Goal: Information Seeking & Learning: Learn about a topic

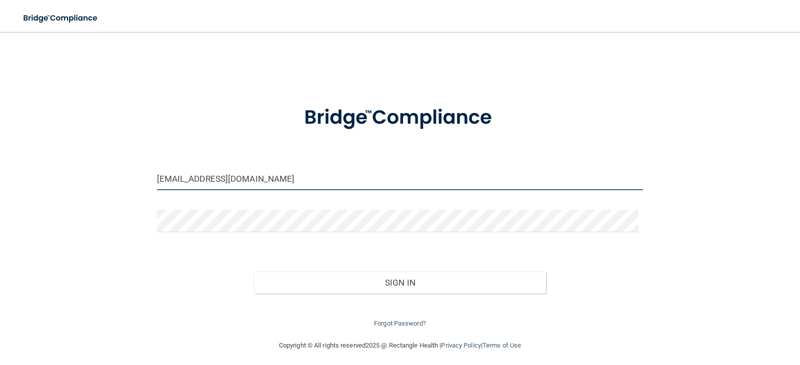
click at [252, 182] on input "rsantangelo@gldpdental.com" at bounding box center [400, 179] width 486 height 22
click at [270, 182] on input "rsantangelo@gldpdental.com" at bounding box center [400, 179] width 486 height 22
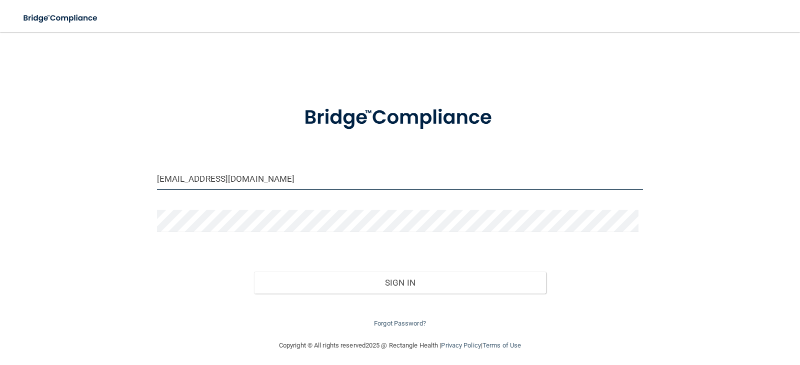
paste input "kreed"
type input "[EMAIL_ADDRESS][DOMAIN_NAME]"
click at [444, 250] on form "kreed@gldpdental.com Invalid email/password. You don't have permission to acces…" at bounding box center [400, 211] width 486 height 238
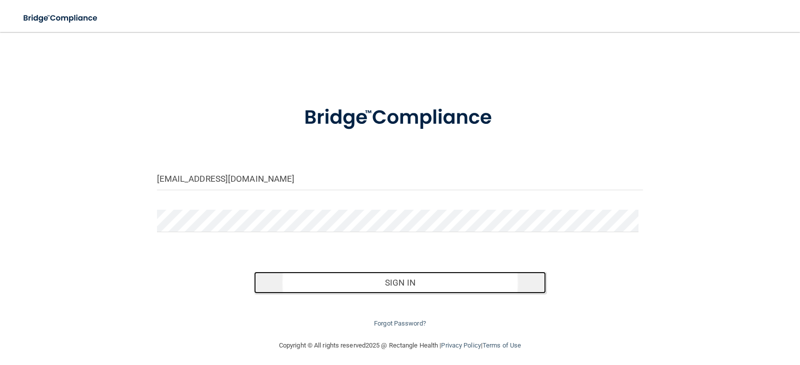
click at [414, 282] on button "Sign In" at bounding box center [400, 283] width 292 height 22
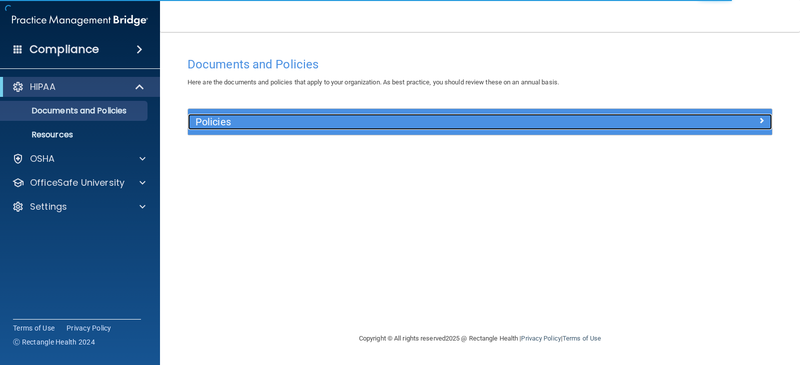
click at [219, 124] on h5 "Policies" at bounding box center [406, 121] width 423 height 11
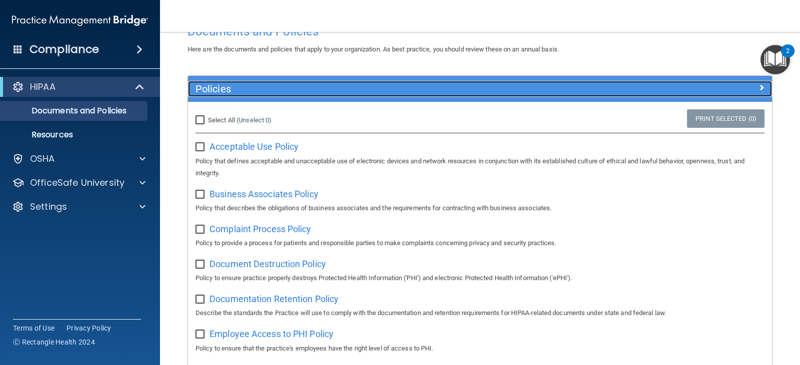
scroll to position [11, 0]
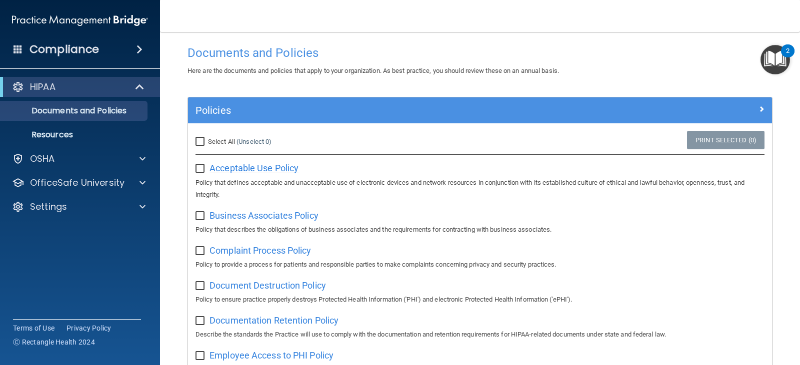
click at [236, 165] on span "Acceptable Use Policy" at bounding box center [253, 168] width 89 height 10
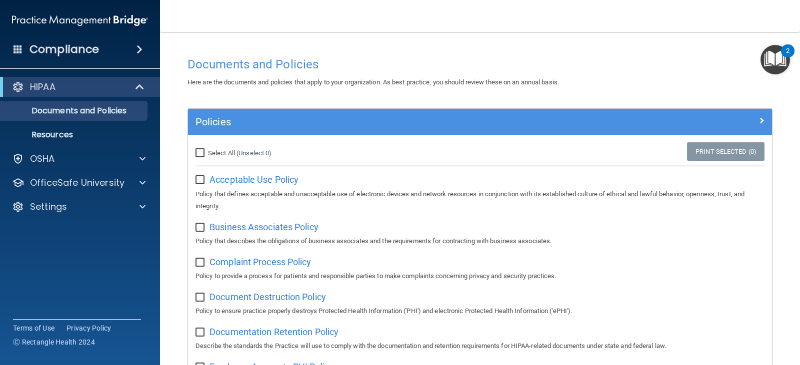
click at [142, 45] on span at bounding box center [139, 49] width 6 height 12
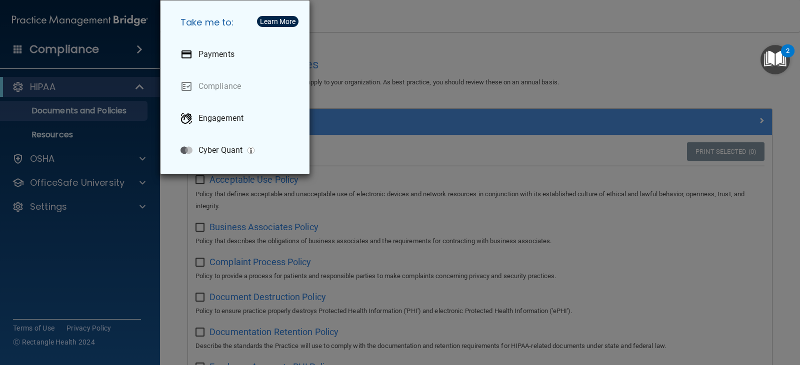
click at [139, 47] on div "Take me to: Payments Compliance Engagement Cyber Quant" at bounding box center [400, 182] width 800 height 365
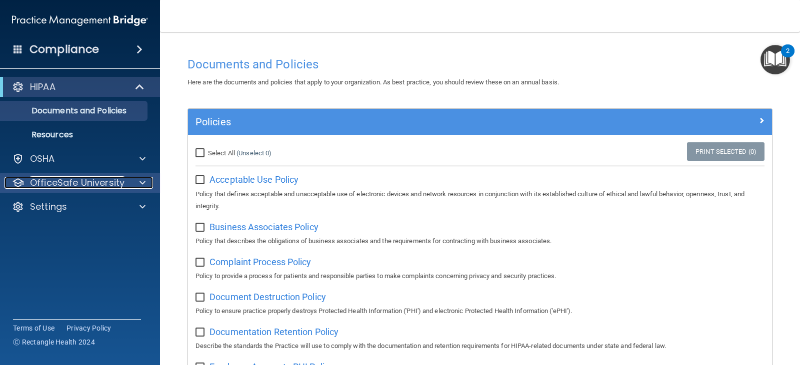
click at [145, 182] on span at bounding box center [142, 183] width 6 height 12
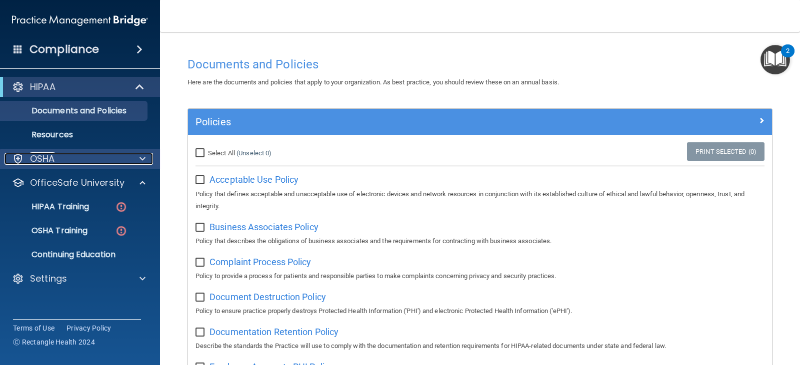
click at [141, 159] on span at bounding box center [142, 159] width 6 height 12
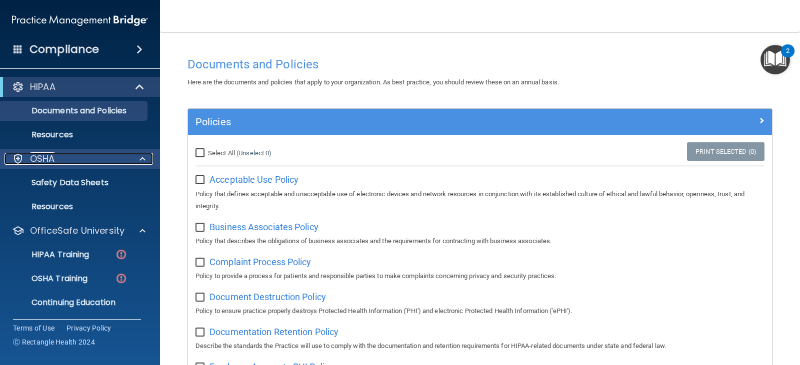
click at [141, 159] on span at bounding box center [142, 159] width 6 height 12
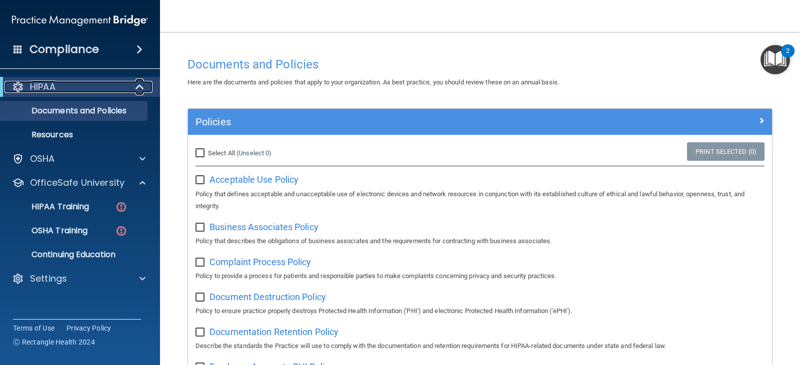
click at [140, 84] on span at bounding box center [140, 87] width 8 height 12
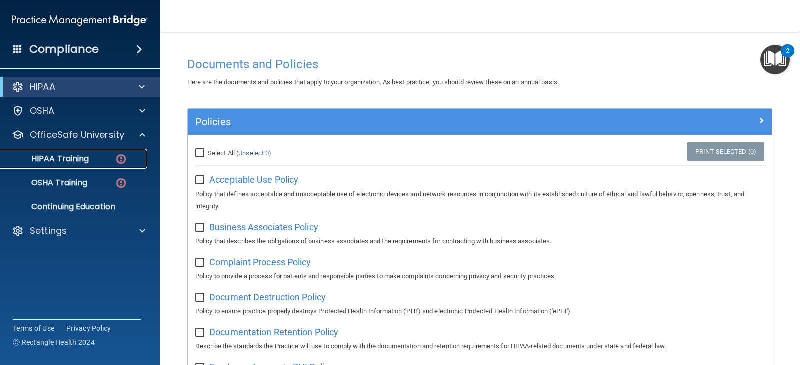
click at [52, 160] on p "HIPAA Training" at bounding box center [47, 159] width 82 height 10
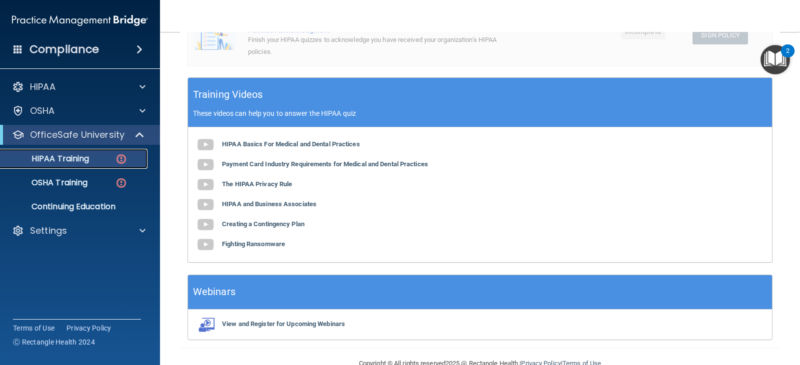
scroll to position [343, 0]
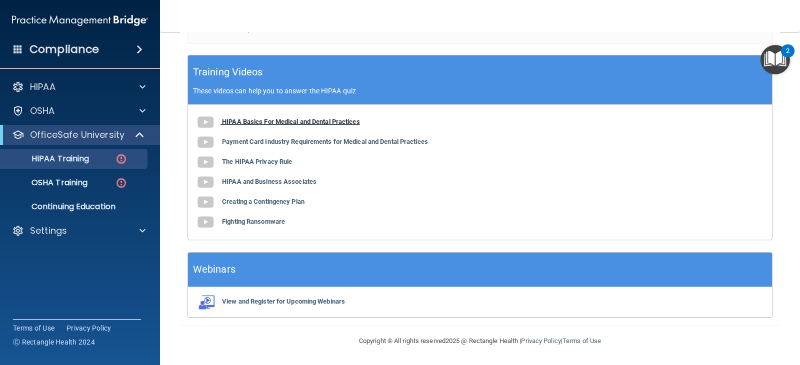
click at [207, 126] on img at bounding box center [205, 122] width 20 height 20
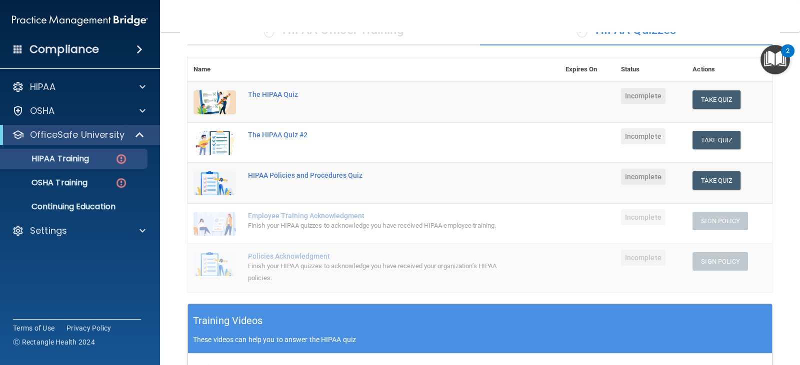
scroll to position [93, 0]
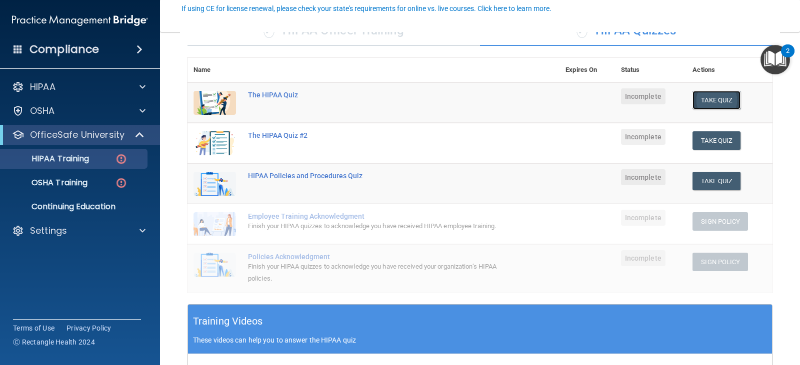
click at [722, 97] on button "Take Quiz" at bounding box center [716, 100] width 48 height 18
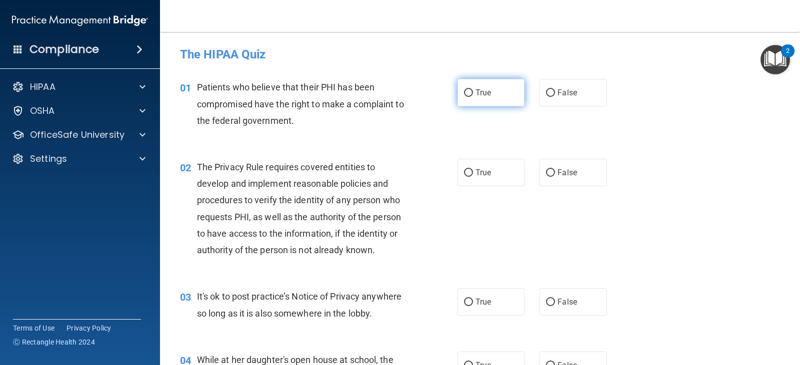
click at [460, 98] on label "True" at bounding box center [490, 92] width 67 height 27
click at [464, 97] on input "True" at bounding box center [468, 92] width 9 height 7
radio input "true"
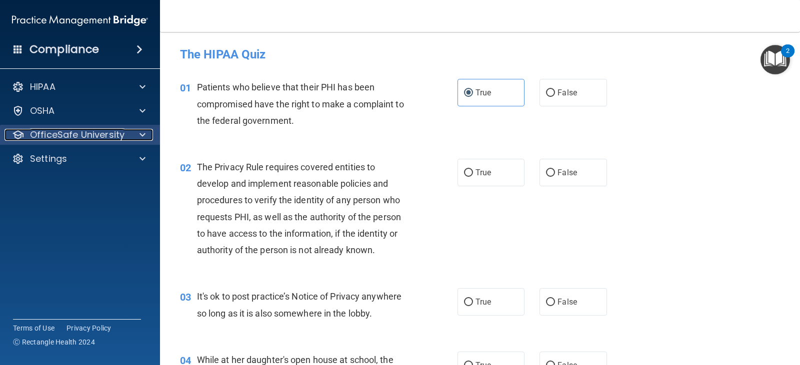
click at [142, 138] on span at bounding box center [142, 135] width 6 height 12
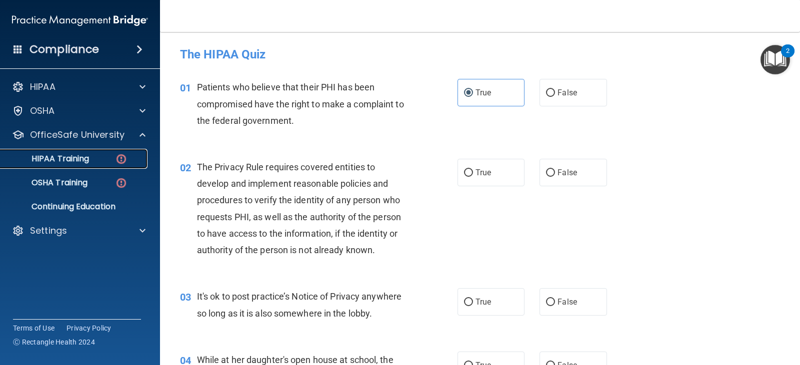
click at [109, 162] on div "HIPAA Training" at bounding box center [74, 159] width 136 height 10
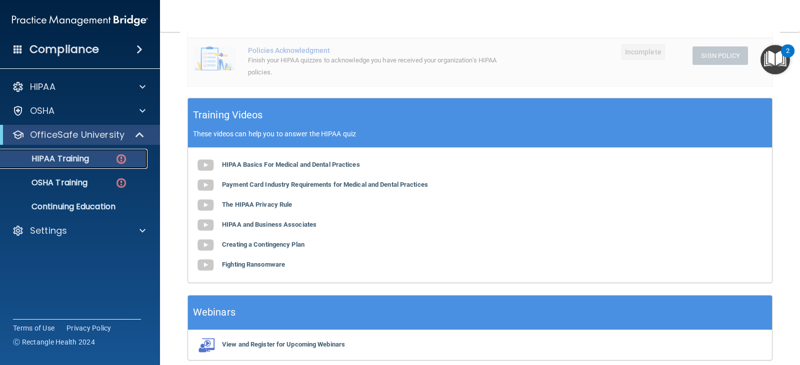
scroll to position [343, 0]
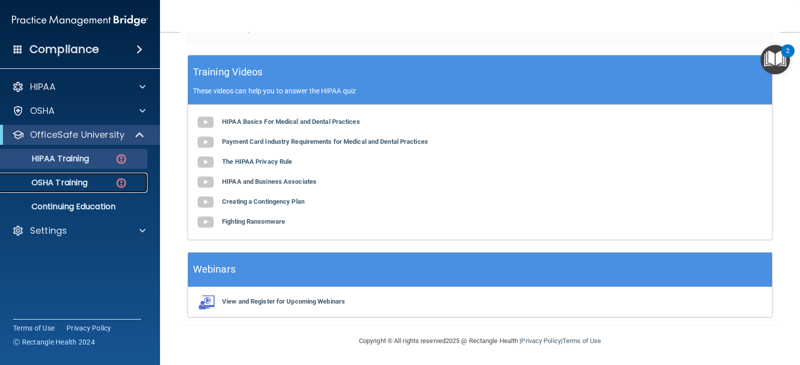
click at [40, 178] on p "OSHA Training" at bounding box center [46, 183] width 81 height 10
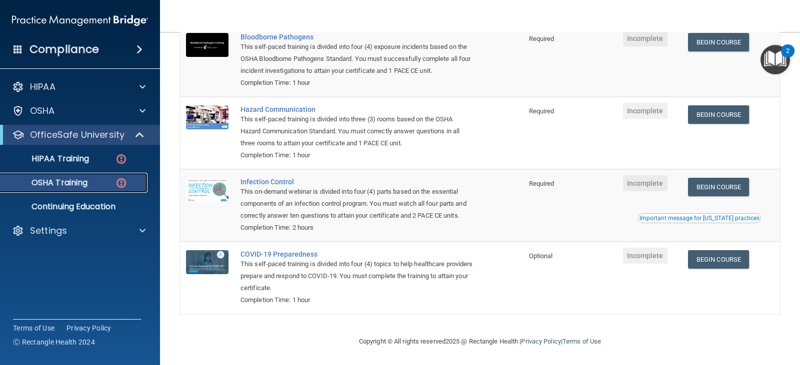
scroll to position [130, 0]
click at [41, 199] on link "Continuing Education" at bounding box center [68, 207] width 157 height 20
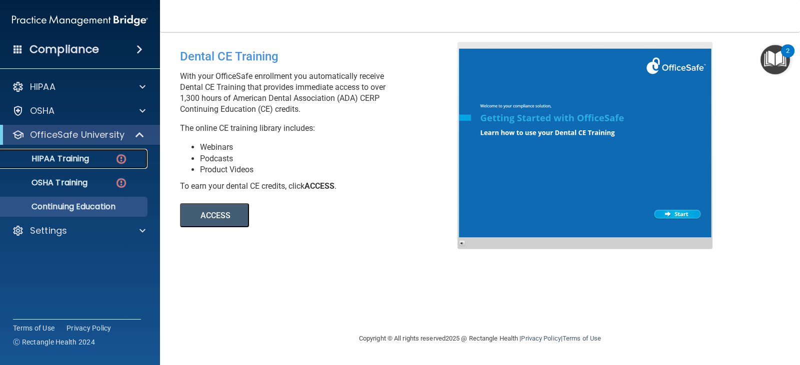
click at [52, 164] on p "HIPAA Training" at bounding box center [47, 159] width 82 height 10
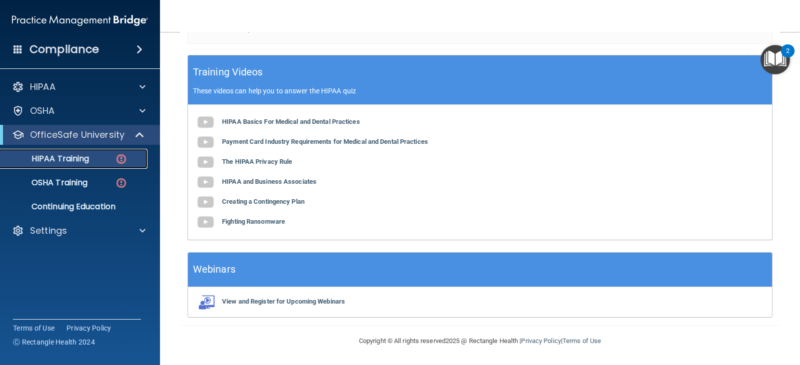
scroll to position [293, 0]
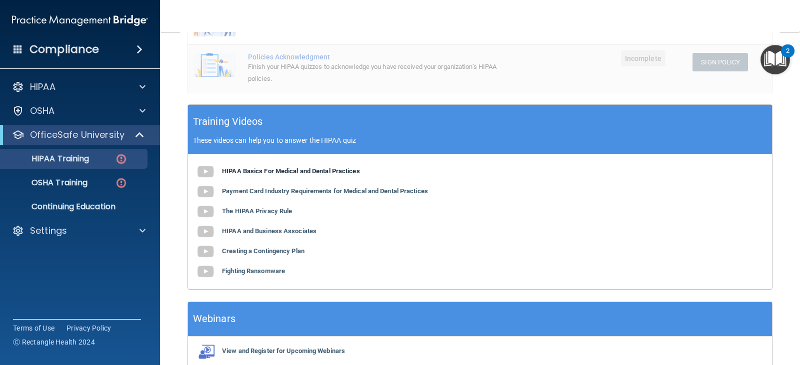
click at [256, 173] on b "HIPAA Basics For Medical and Dental Practices" at bounding box center [291, 170] width 138 height 7
click at [278, 193] on b "Payment Card Industry Requirements for Medical and Dental Practices" at bounding box center [325, 190] width 206 height 7
click at [253, 208] on b "The HIPAA Privacy Rule" at bounding box center [257, 210] width 70 height 7
click at [266, 234] on b "HIPAA and Business Associates" at bounding box center [269, 230] width 94 height 7
click at [253, 252] on b "Creating a Contingency Plan" at bounding box center [263, 250] width 82 height 7
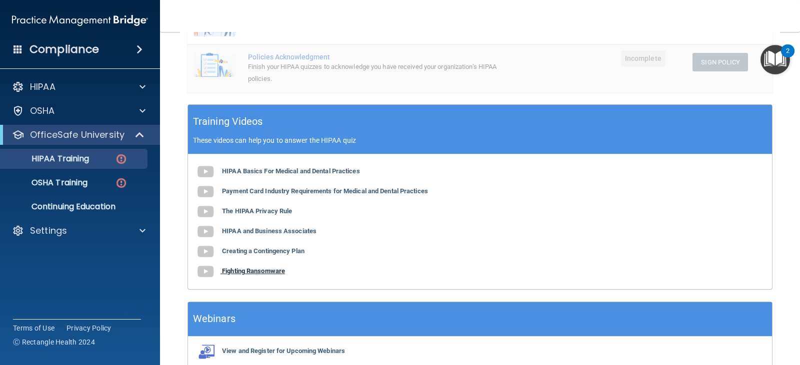
click at [260, 272] on b "Fighting Ransomware" at bounding box center [253, 270] width 63 height 7
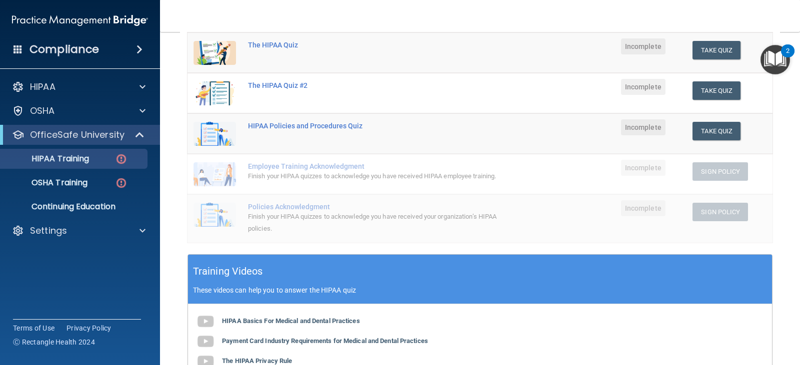
scroll to position [43, 0]
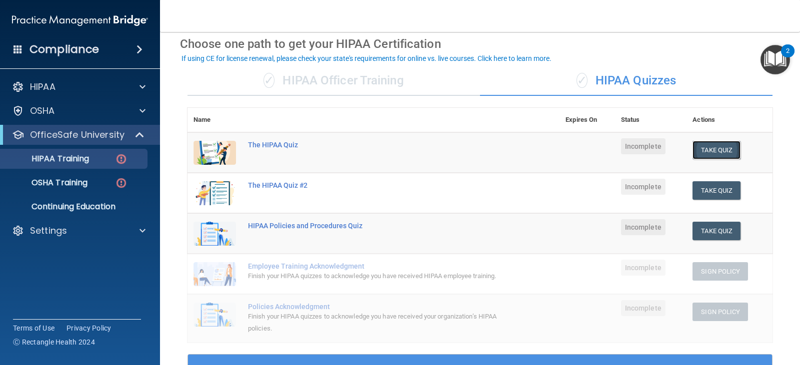
click at [707, 146] on button "Take Quiz" at bounding box center [716, 150] width 48 height 18
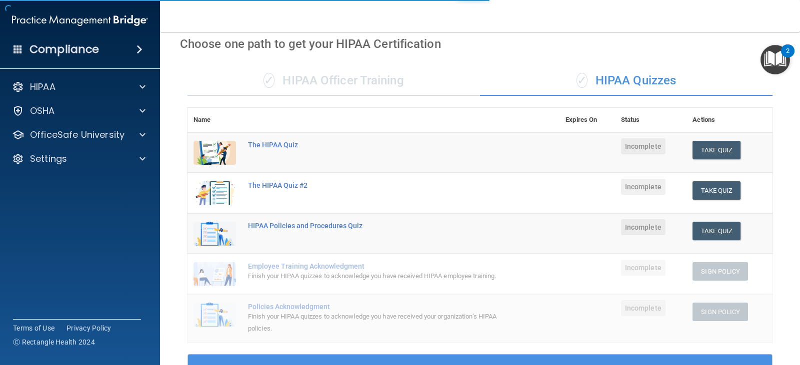
click at [327, 81] on div "✓ HIPAA Officer Training" at bounding box center [333, 81] width 292 height 30
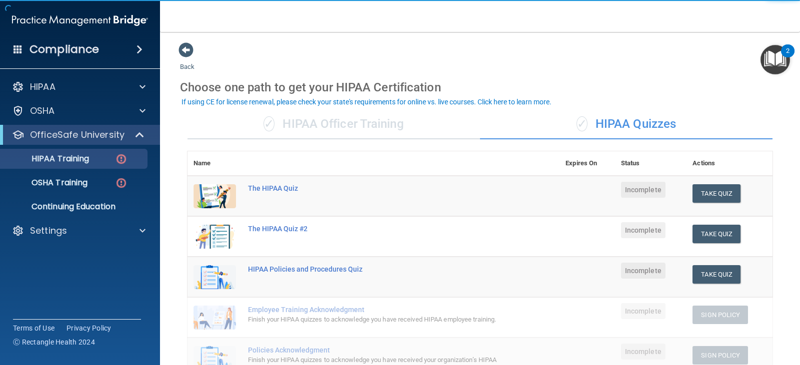
click at [373, 122] on div "✓ HIPAA Officer Training" at bounding box center [333, 124] width 292 height 30
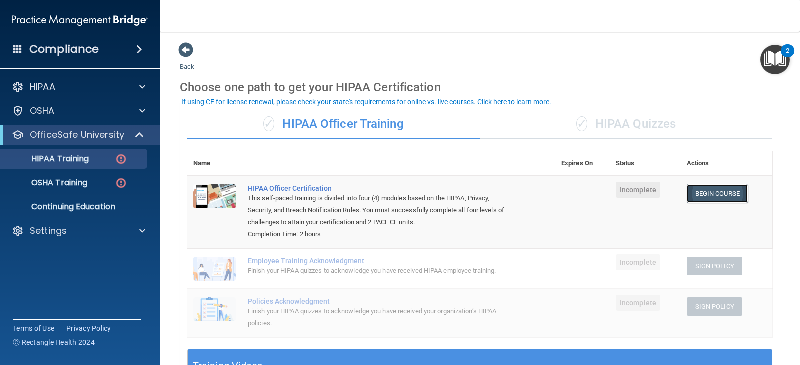
click at [697, 189] on link "Begin Course" at bounding box center [717, 193] width 61 height 18
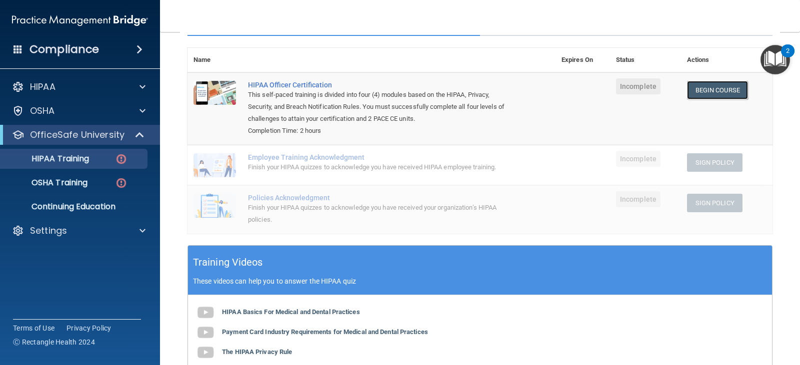
scroll to position [100, 0]
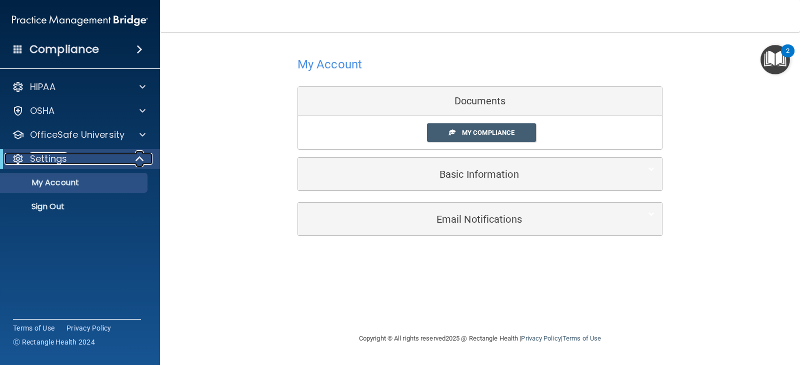
click at [136, 156] on span at bounding box center [140, 159] width 8 height 12
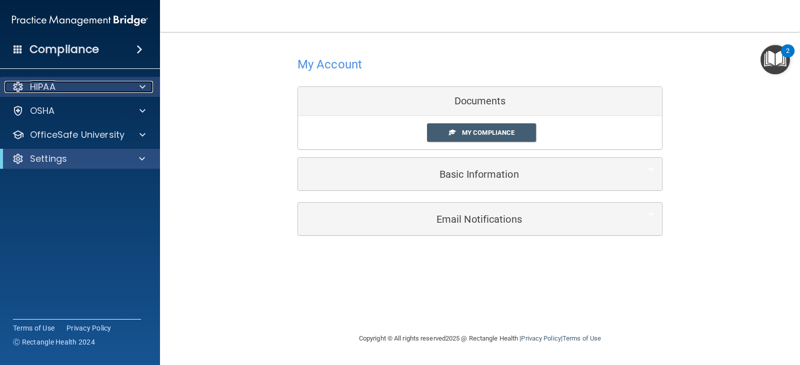
click at [141, 87] on span at bounding box center [142, 87] width 6 height 12
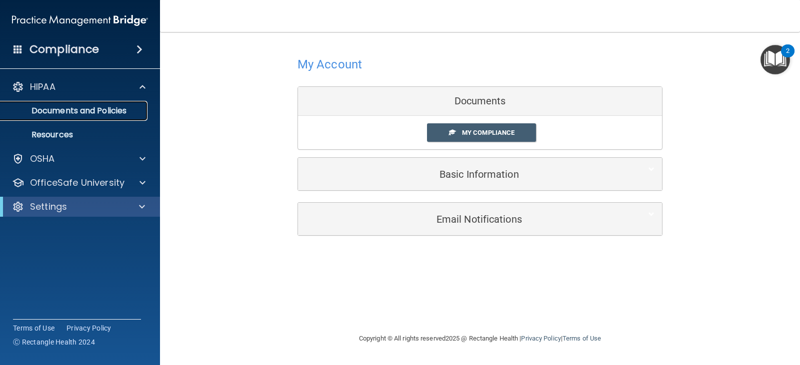
click at [101, 111] on p "Documents and Policies" at bounding box center [74, 111] width 136 height 10
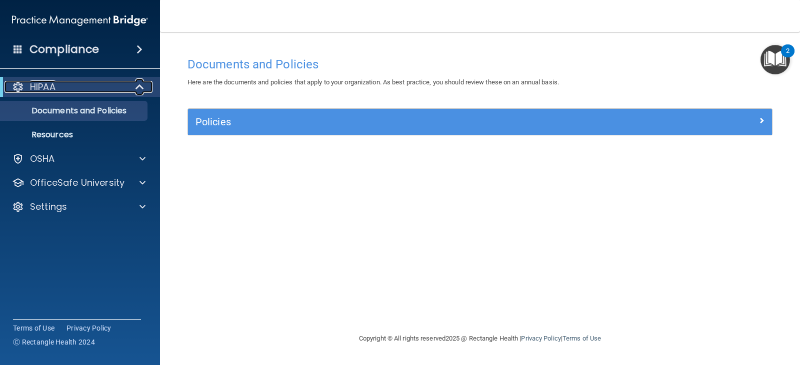
click at [134, 90] on div at bounding box center [140, 87] width 24 height 12
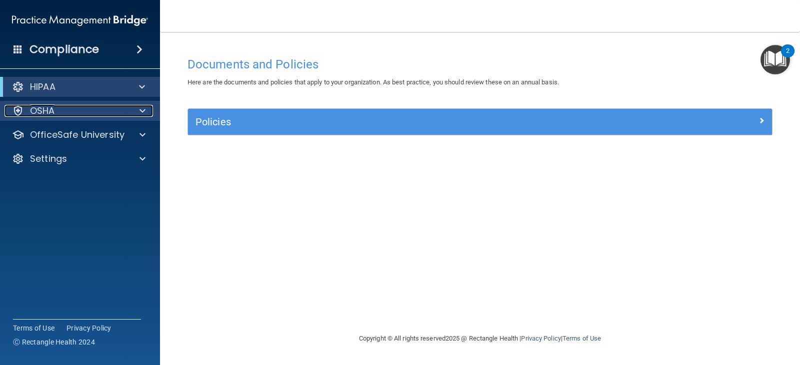
click at [139, 114] on div at bounding box center [140, 111] width 25 height 12
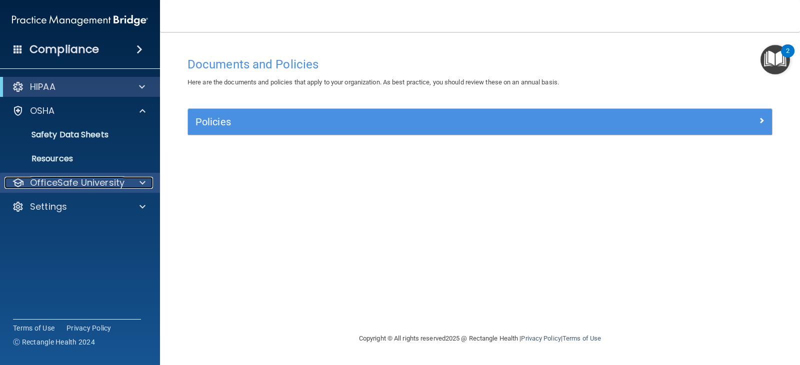
click at [114, 180] on p "OfficeSafe University" at bounding box center [77, 183] width 94 height 12
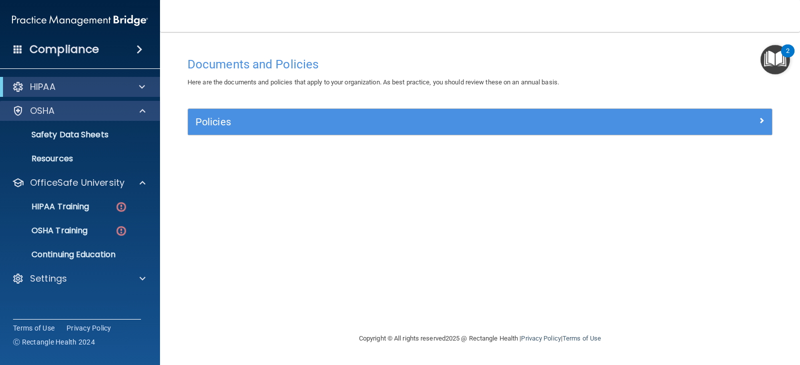
click at [102, 118] on div "OSHA" at bounding box center [80, 111] width 160 height 20
click at [136, 108] on div at bounding box center [140, 111] width 25 height 12
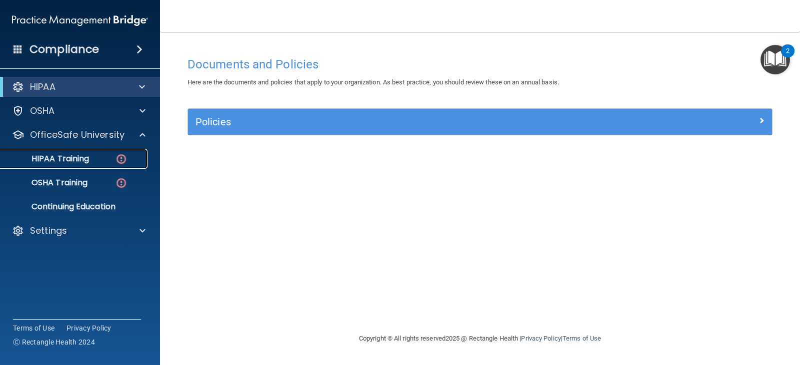
click at [75, 161] on p "HIPAA Training" at bounding box center [47, 159] width 82 height 10
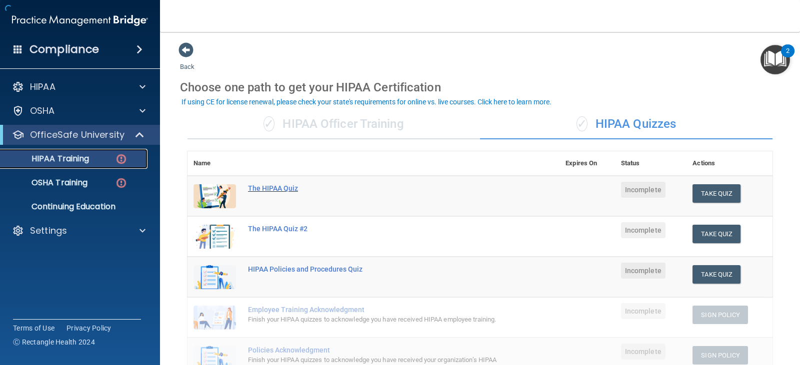
scroll to position [50, 0]
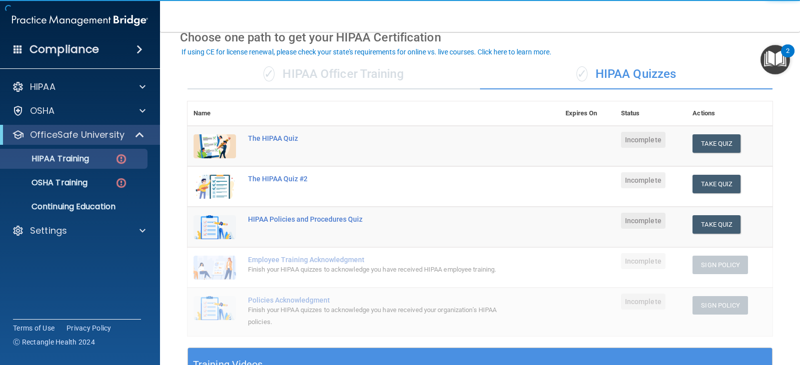
click at [319, 69] on div "✓ HIPAA Officer Training" at bounding box center [333, 74] width 292 height 30
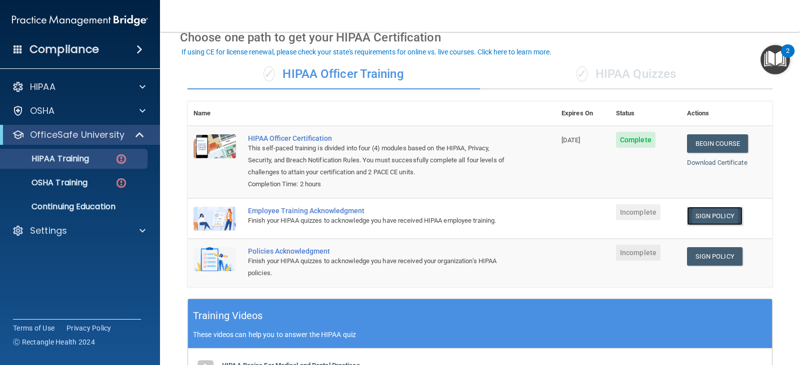
click at [696, 218] on link "Sign Policy" at bounding box center [714, 216] width 55 height 18
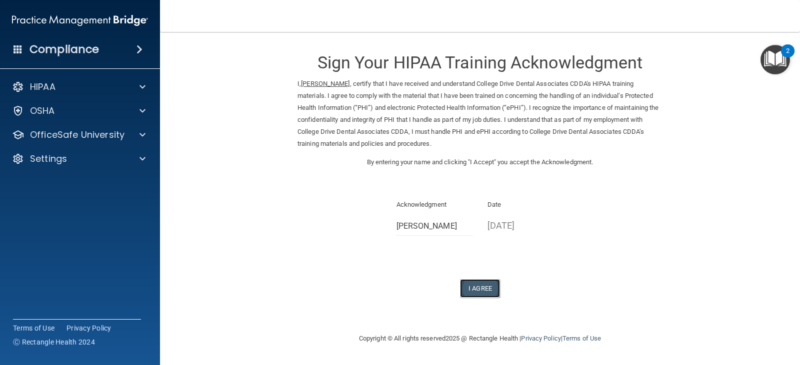
click at [473, 280] on button "I Agree" at bounding box center [480, 288] width 40 height 18
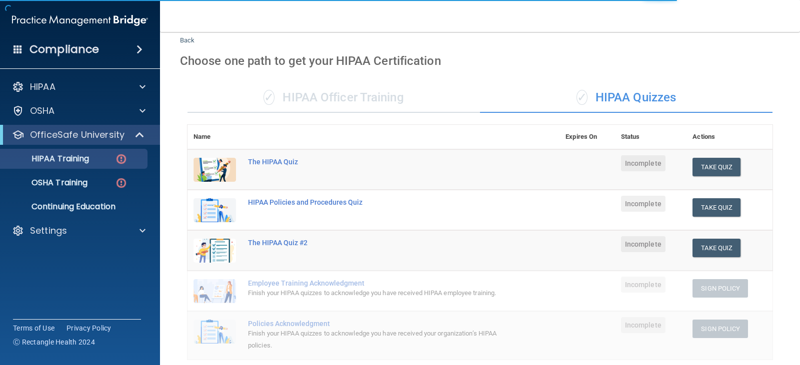
scroll to position [50, 0]
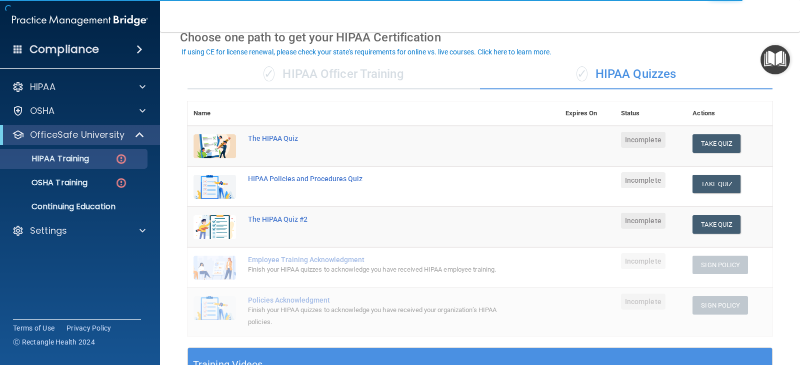
click at [324, 83] on div "✓ HIPAA Officer Training" at bounding box center [333, 74] width 292 height 30
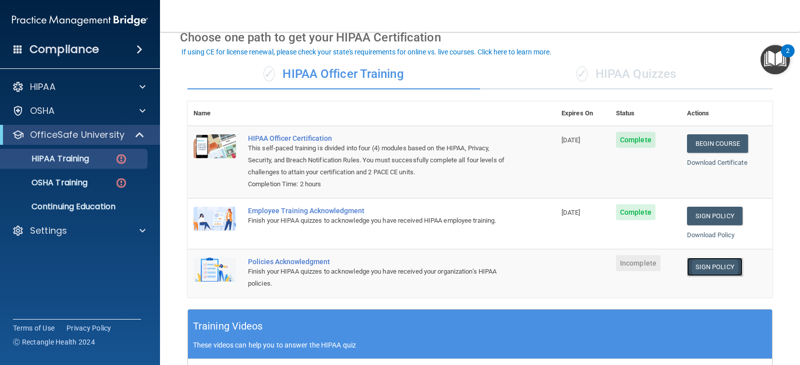
click at [693, 266] on link "Sign Policy" at bounding box center [714, 267] width 55 height 18
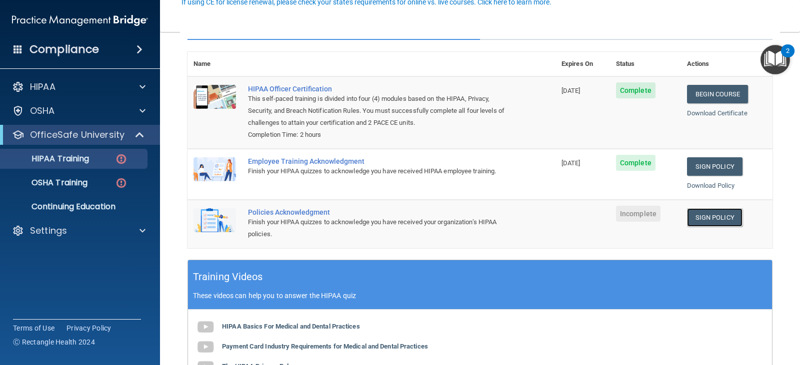
scroll to position [100, 0]
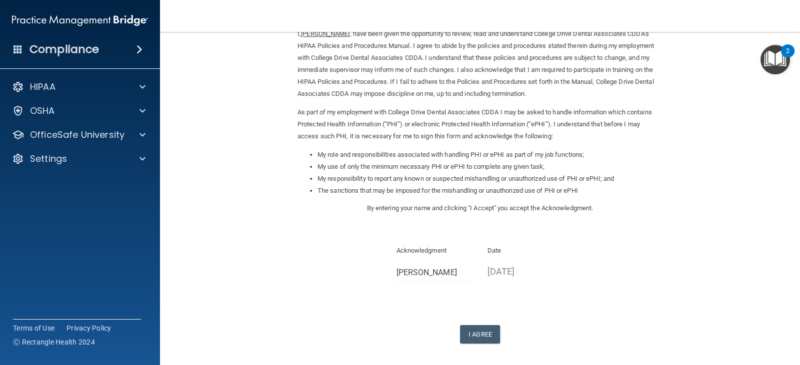
scroll to position [92, 0]
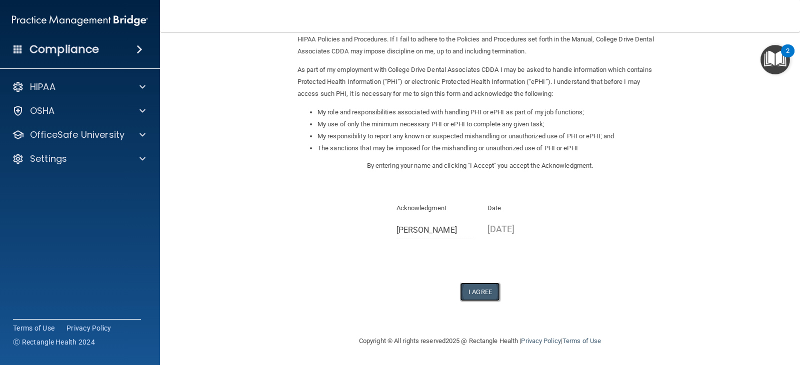
click at [468, 293] on button "I Agree" at bounding box center [480, 292] width 40 height 18
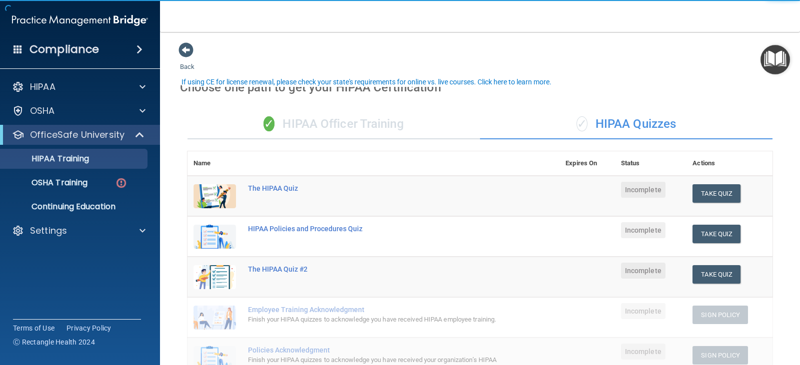
scroll to position [50, 0]
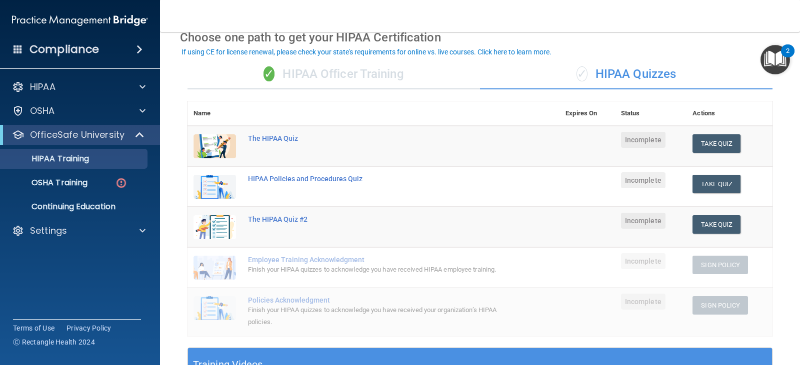
click at [340, 76] on div "✓ HIPAA Officer Training" at bounding box center [333, 74] width 292 height 30
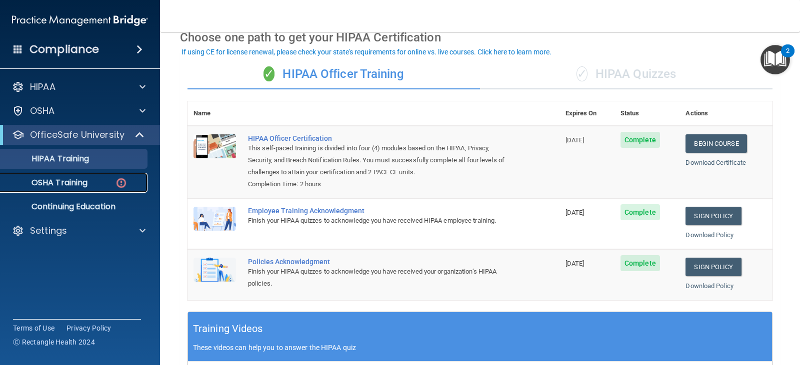
click at [77, 180] on p "OSHA Training" at bounding box center [46, 183] width 81 height 10
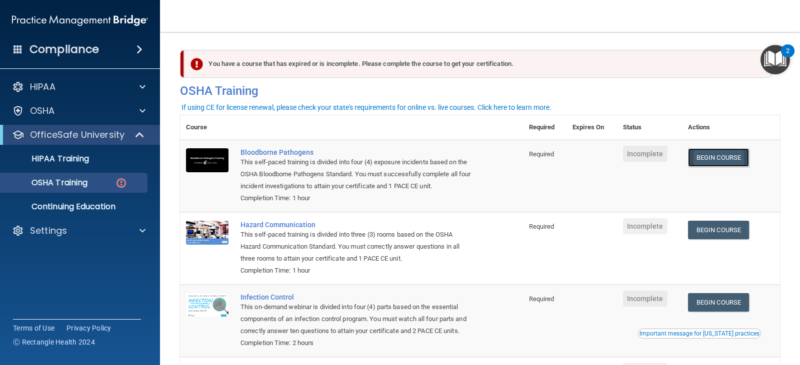
click at [710, 160] on link "Begin Course" at bounding box center [718, 157] width 61 height 18
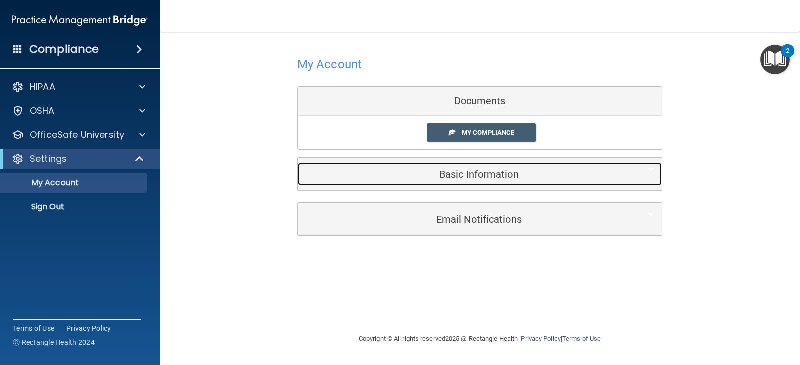
click at [445, 170] on h5 "Basic Information" at bounding box center [464, 174] width 318 height 11
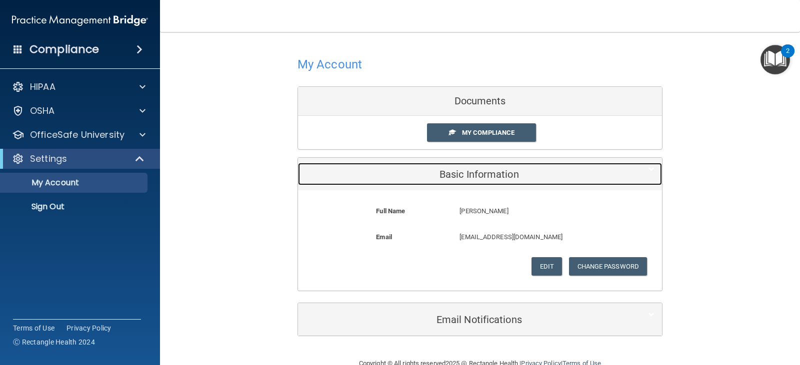
click at [445, 170] on h5 "Basic Information" at bounding box center [464, 174] width 318 height 11
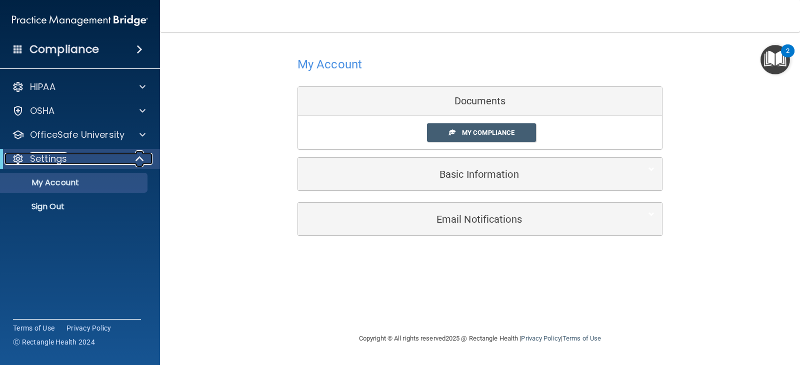
click at [77, 163] on div "Settings" at bounding box center [65, 159] width 123 height 12
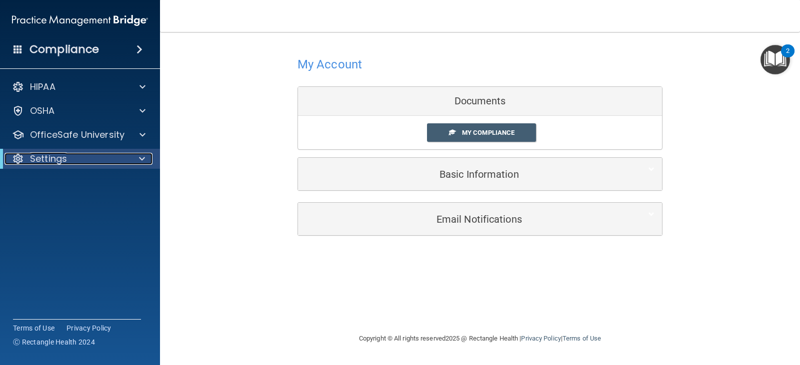
click at [88, 153] on div "Settings" at bounding box center [65, 159] width 123 height 12
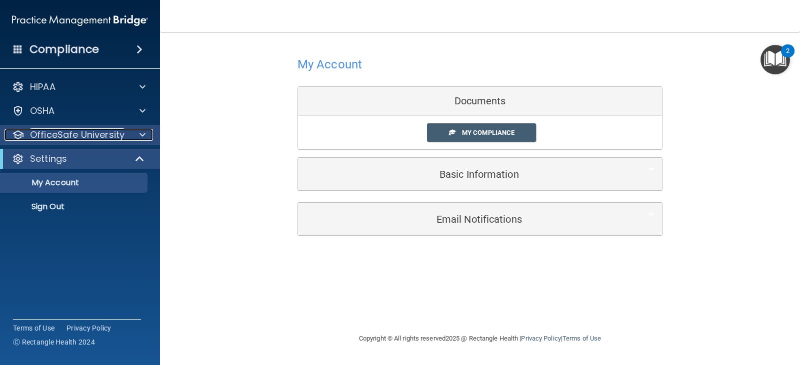
click at [87, 135] on p "OfficeSafe University" at bounding box center [77, 135] width 94 height 12
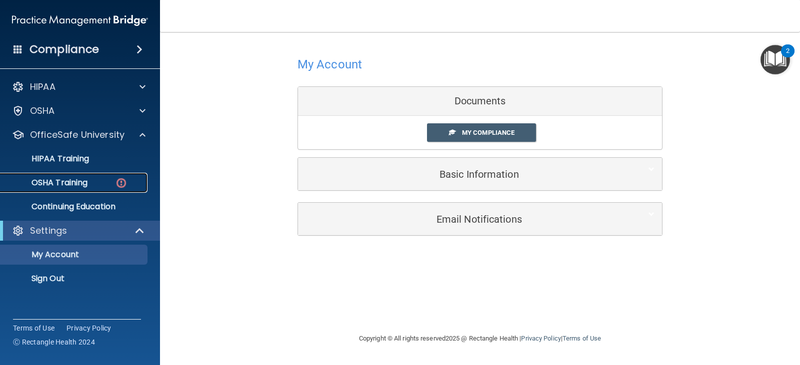
click at [86, 182] on p "OSHA Training" at bounding box center [46, 183] width 81 height 10
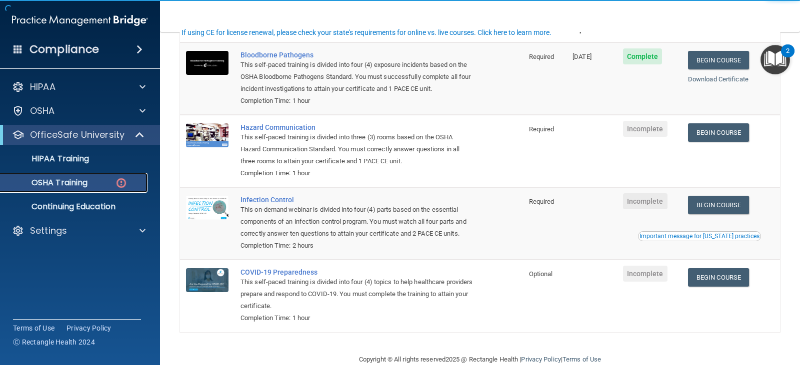
scroll to position [100, 0]
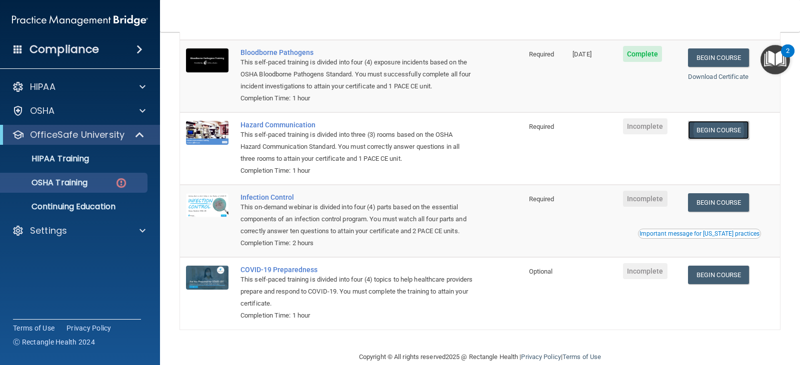
click at [713, 133] on link "Begin Course" at bounding box center [718, 130] width 61 height 18
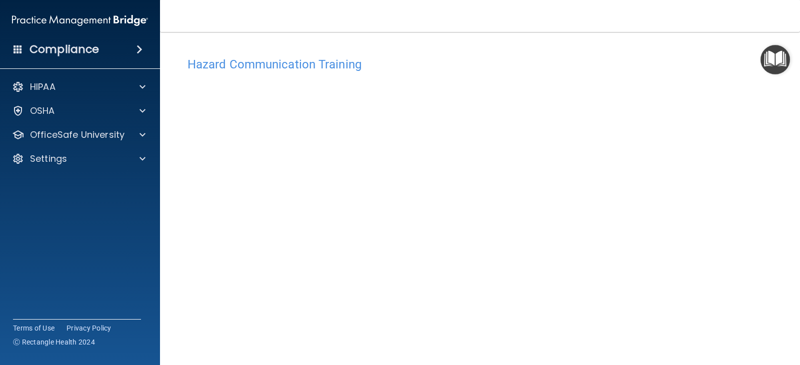
scroll to position [10, 0]
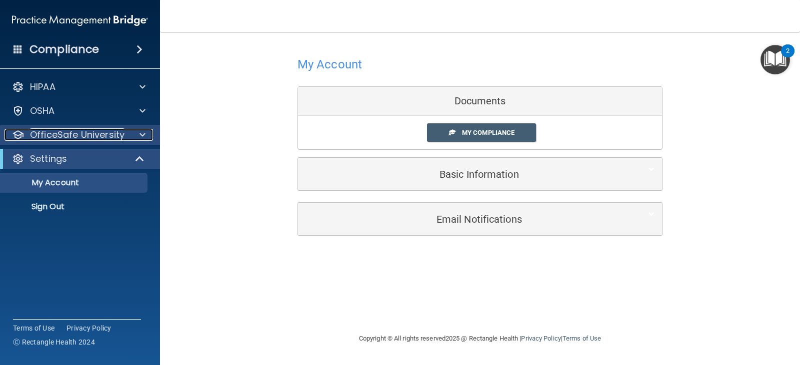
click at [107, 132] on p "OfficeSafe University" at bounding box center [77, 135] width 94 height 12
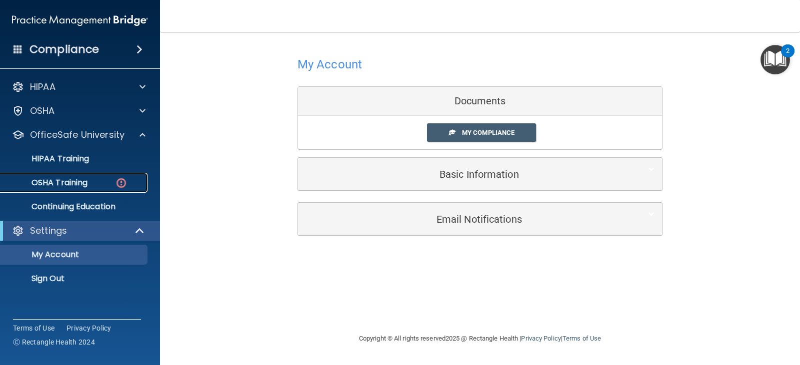
click at [101, 183] on div "OSHA Training" at bounding box center [74, 183] width 136 height 10
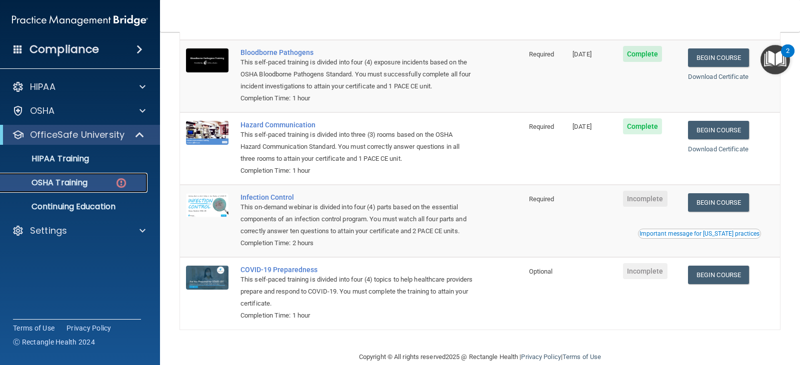
scroll to position [130, 0]
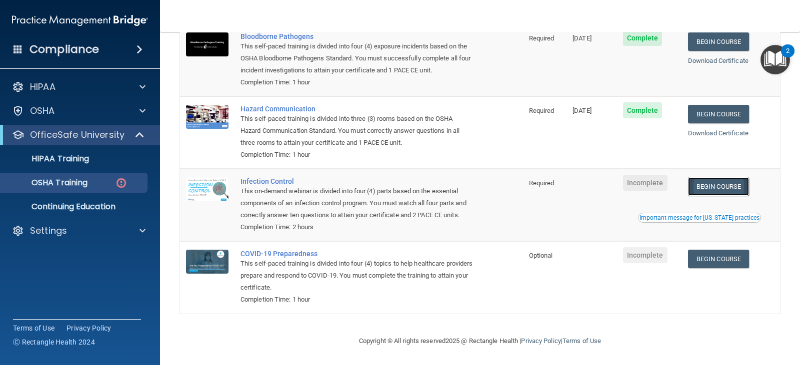
click at [695, 177] on link "Begin Course" at bounding box center [718, 186] width 61 height 18
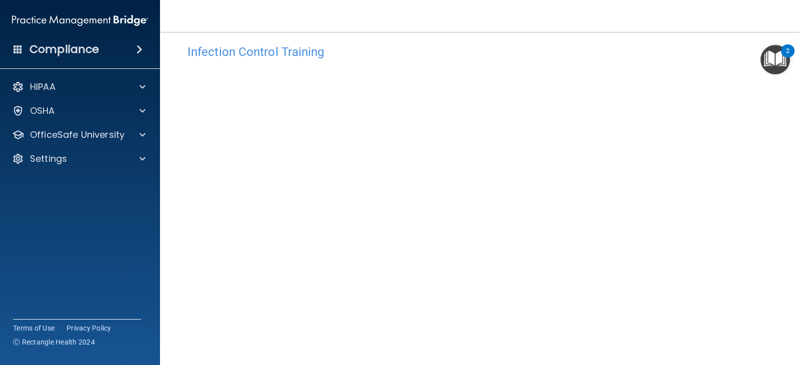
scroll to position [62, 0]
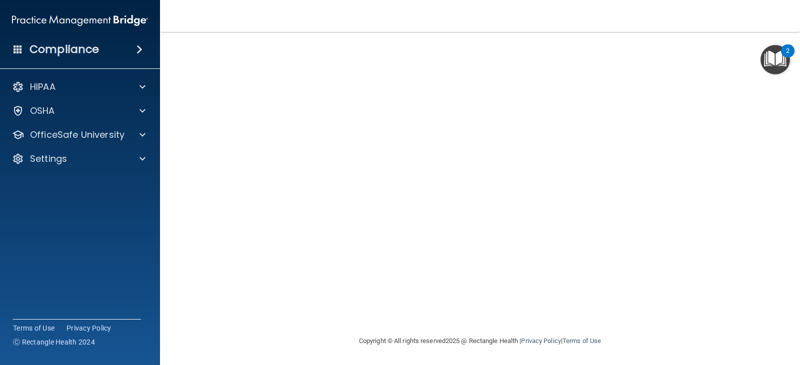
click at [700, 142] on div "Infection Control Training This course doesn’t expire until . Are you sure you …" at bounding box center [480, 163] width 600 height 346
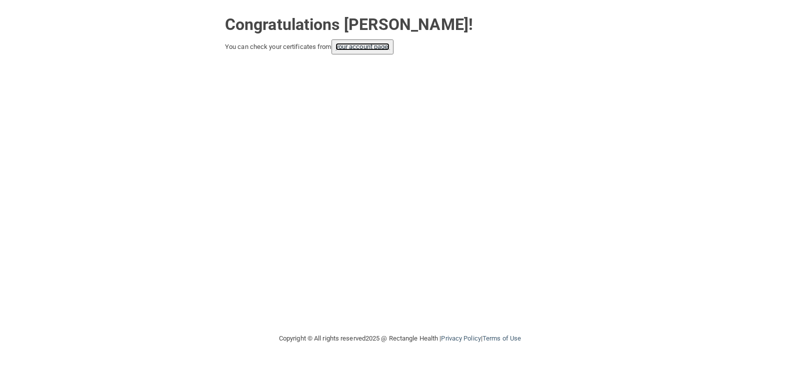
click at [354, 50] on link "your account page!" at bounding box center [362, 46] width 54 height 7
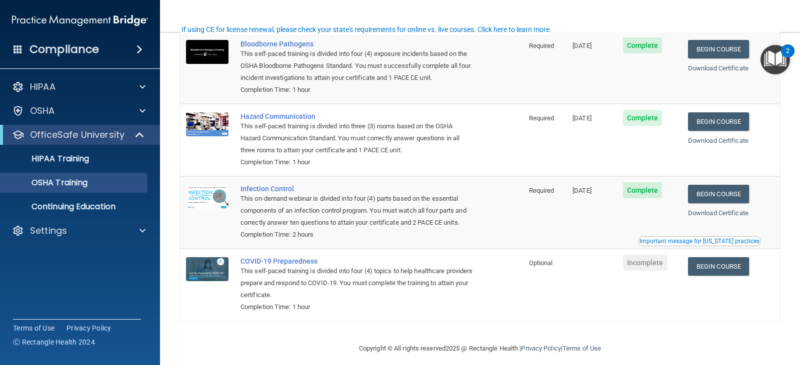
scroll to position [102, 0]
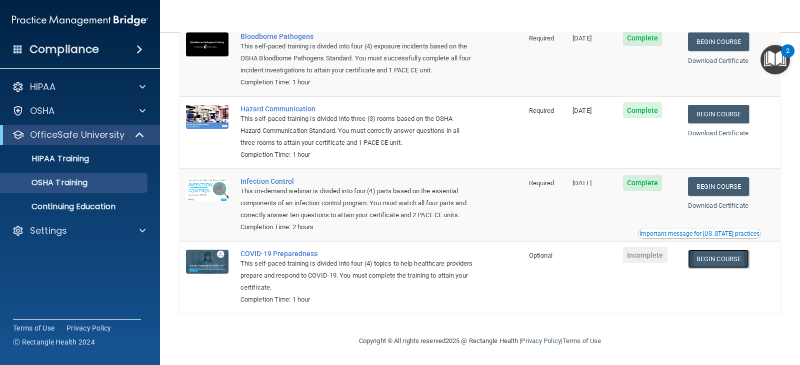
click at [732, 261] on link "Begin Course" at bounding box center [718, 259] width 61 height 18
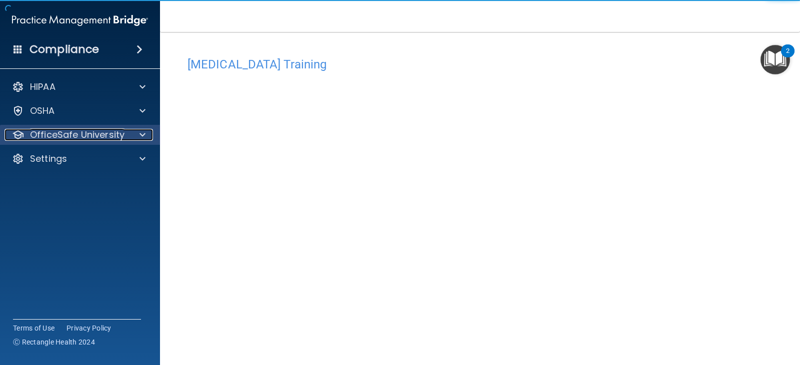
click at [136, 135] on div at bounding box center [140, 135] width 25 height 12
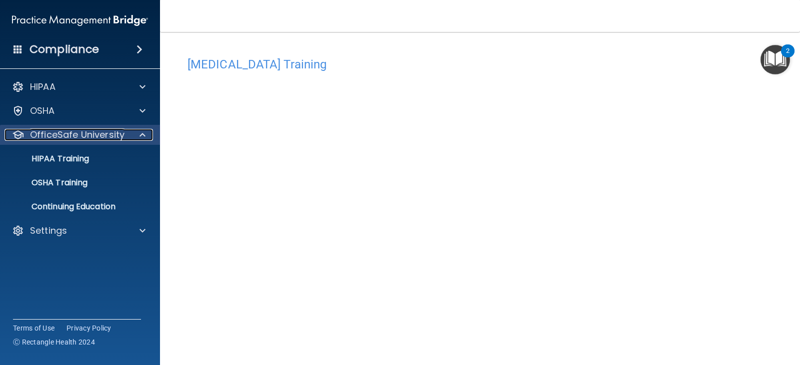
click at [136, 135] on div at bounding box center [140, 135] width 25 height 12
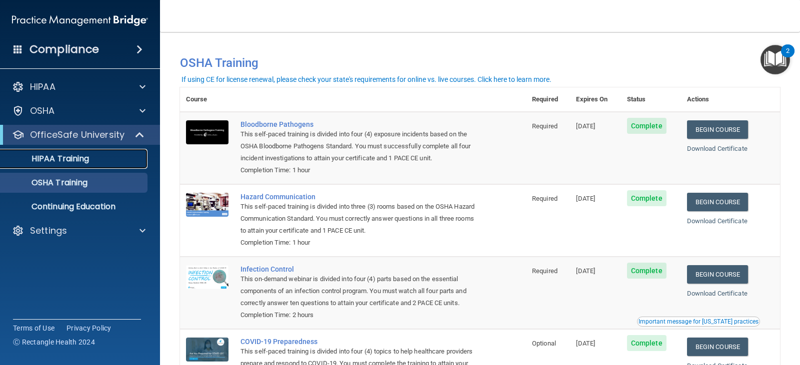
click at [56, 163] on p "HIPAA Training" at bounding box center [47, 159] width 82 height 10
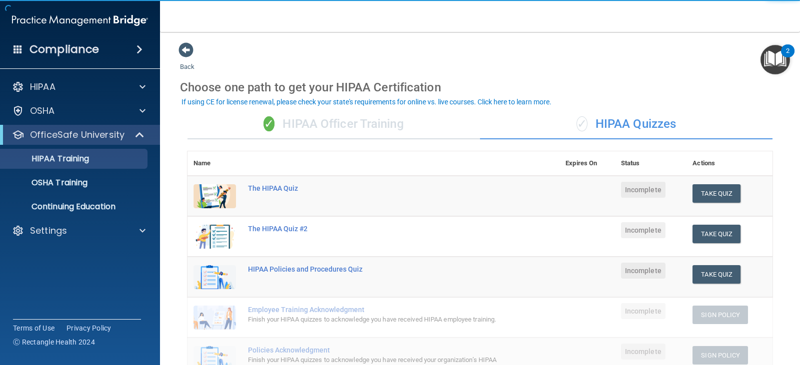
click at [344, 120] on div "✓ HIPAA Officer Training" at bounding box center [333, 124] width 292 height 30
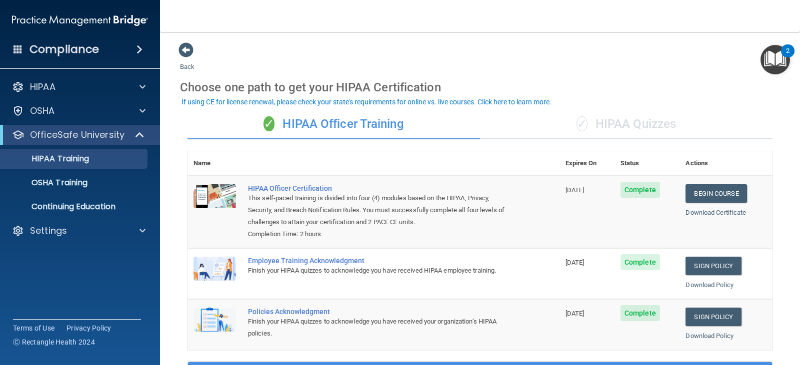
click at [576, 119] on span "✓" at bounding box center [581, 123] width 11 height 15
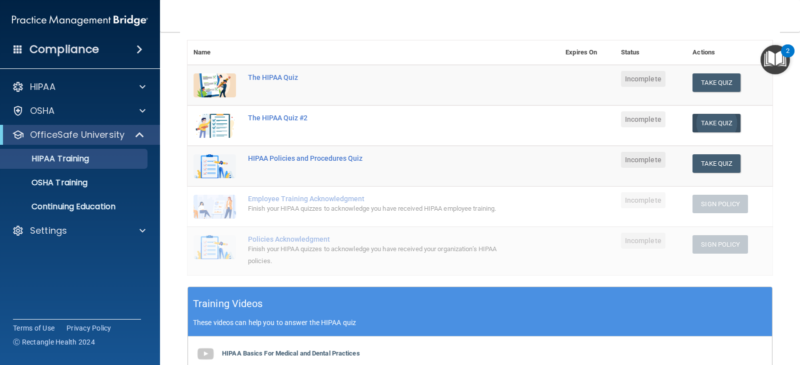
scroll to position [93, 0]
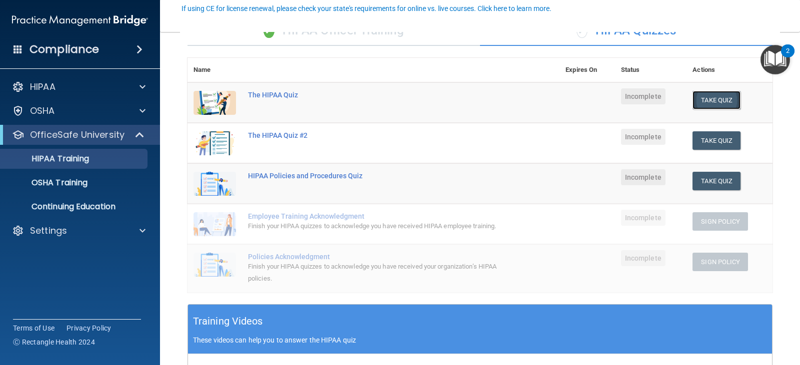
click at [708, 101] on button "Take Quiz" at bounding box center [716, 100] width 48 height 18
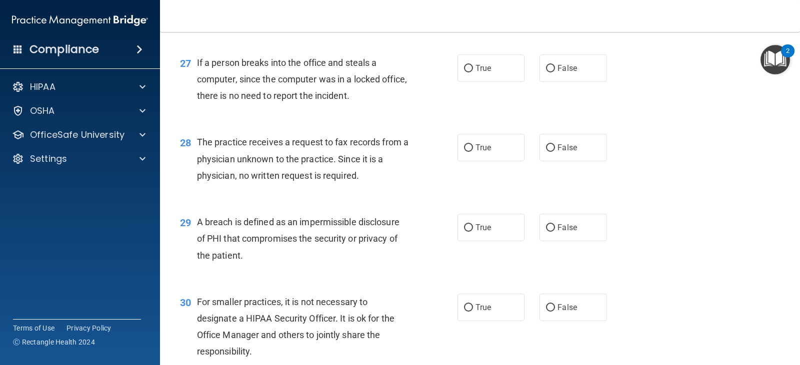
scroll to position [2277, 0]
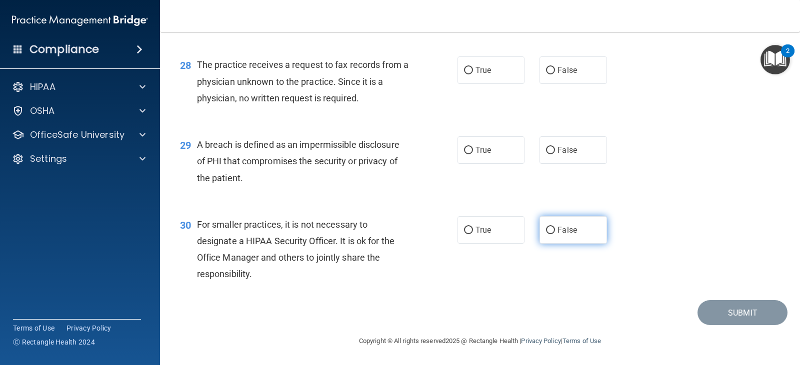
click at [595, 233] on label "False" at bounding box center [572, 229] width 67 height 27
click at [555, 233] on input "False" at bounding box center [550, 230] width 9 height 7
radio input "true"
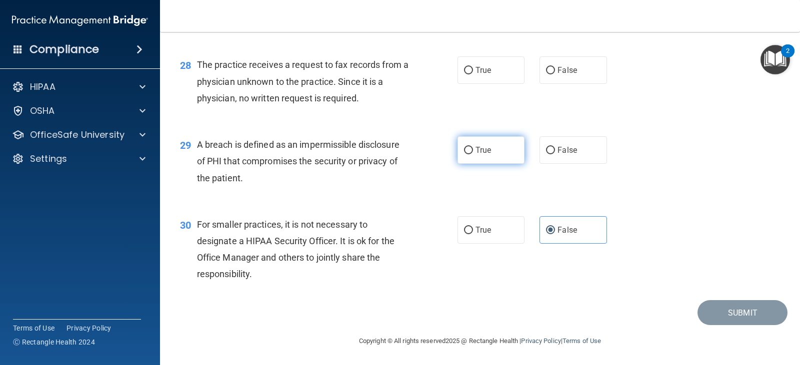
click at [497, 157] on label "True" at bounding box center [490, 149] width 67 height 27
click at [473, 154] on input "True" at bounding box center [468, 150] width 9 height 7
radio input "true"
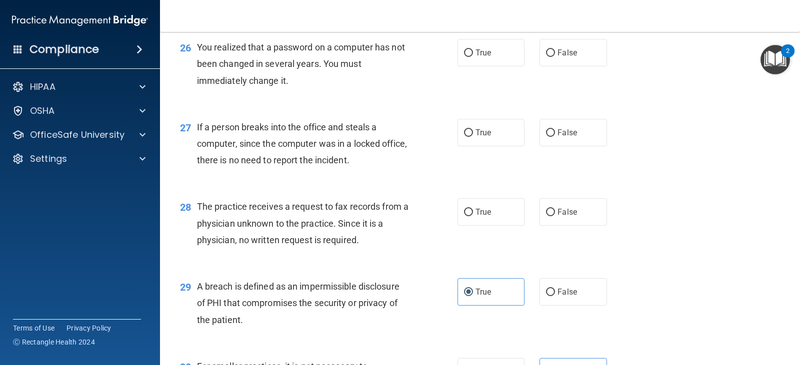
scroll to position [2127, 0]
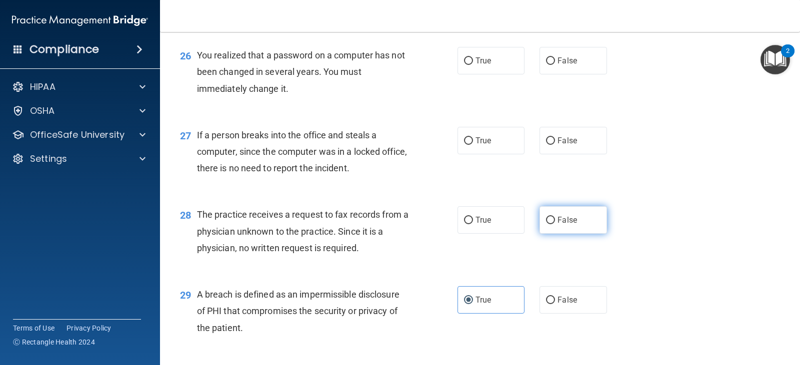
click at [580, 229] on label "False" at bounding box center [572, 219] width 67 height 27
click at [555, 224] on input "False" at bounding box center [550, 220] width 9 height 7
radio input "true"
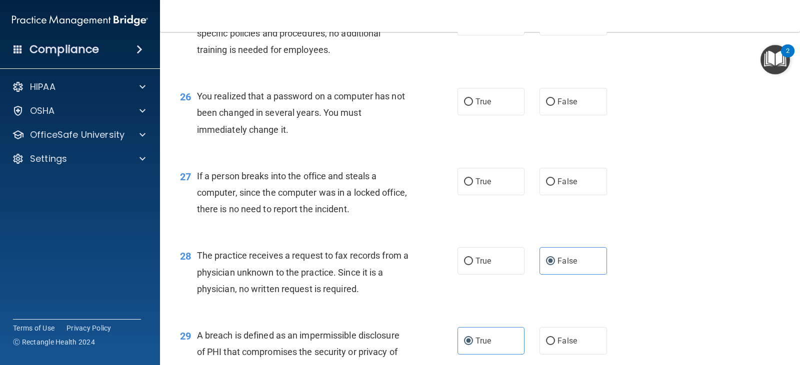
scroll to position [2027, 0]
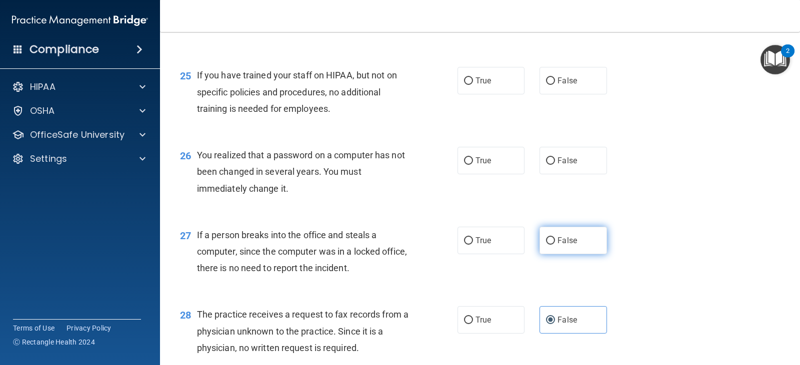
click at [565, 234] on label "False" at bounding box center [572, 240] width 67 height 27
click at [555, 237] on input "False" at bounding box center [550, 240] width 9 height 7
radio input "true"
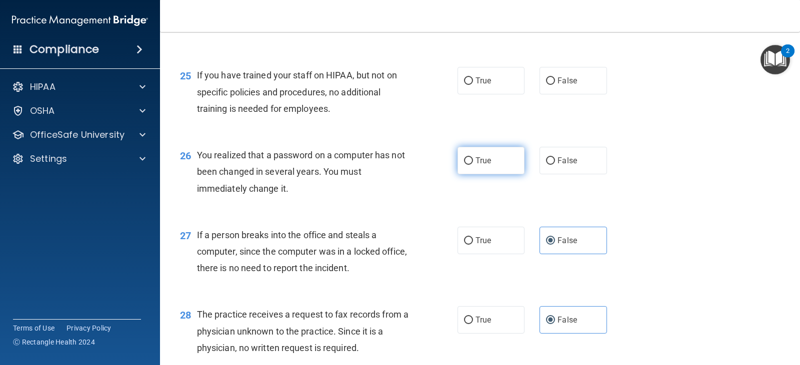
click at [483, 163] on span "True" at bounding box center [482, 160] width 15 height 9
click at [473, 163] on input "True" at bounding box center [468, 160] width 9 height 7
radio input "true"
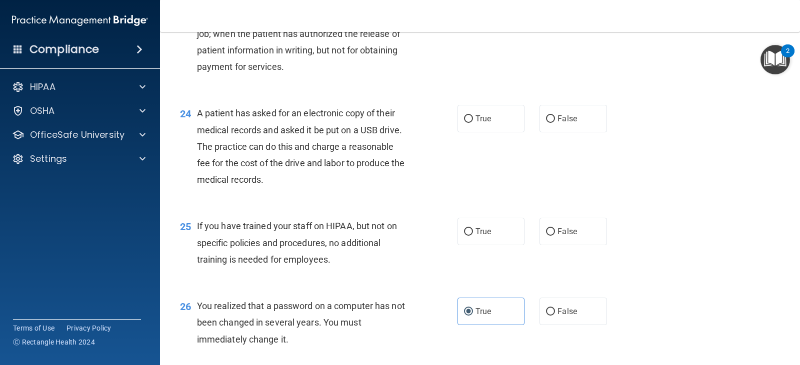
scroll to position [1877, 0]
click at [540, 235] on label "False" at bounding box center [572, 230] width 67 height 27
click at [546, 235] on input "False" at bounding box center [550, 230] width 9 height 7
radio input "true"
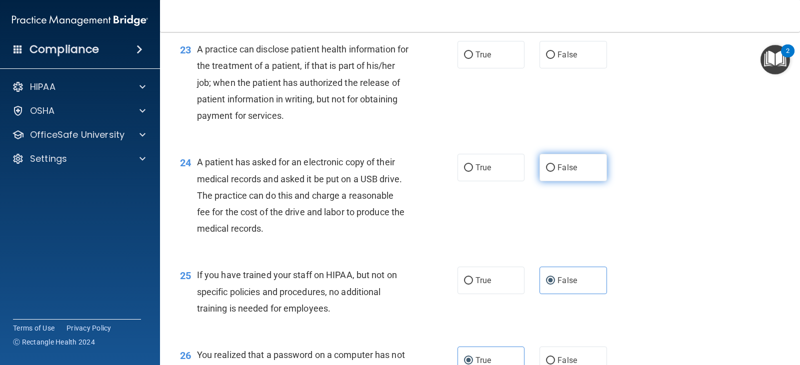
click at [549, 165] on input "False" at bounding box center [550, 167] width 9 height 7
radio input "true"
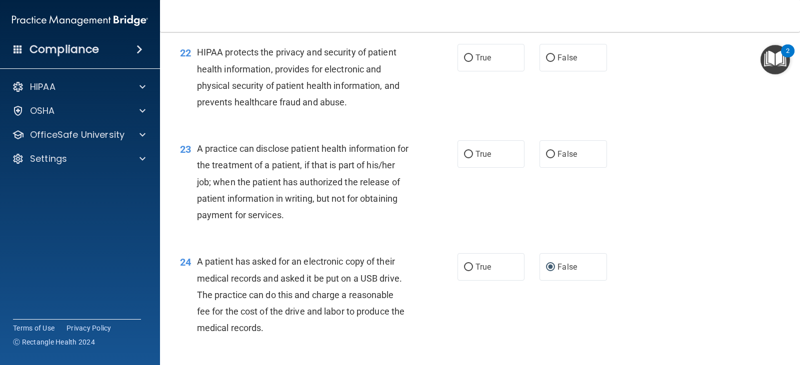
scroll to position [1727, 0]
click at [466, 152] on input "True" at bounding box center [468, 154] width 9 height 7
radio input "true"
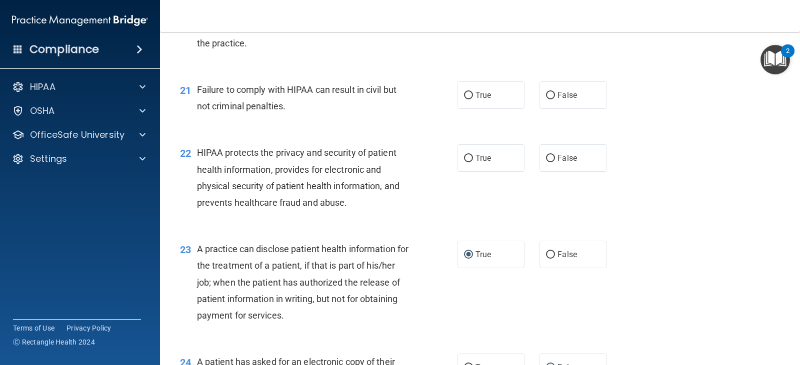
scroll to position [1577, 0]
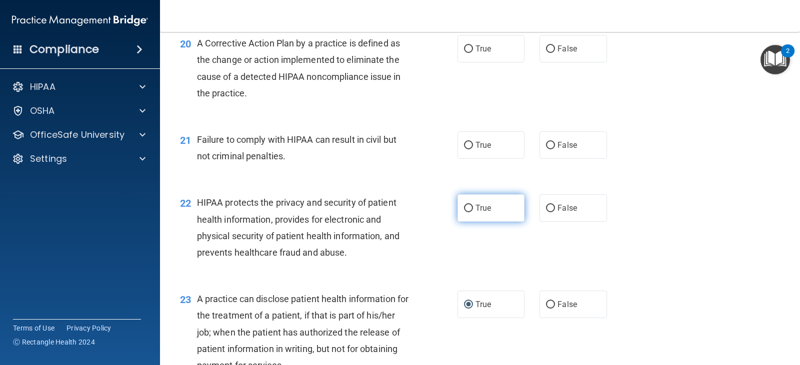
click at [495, 218] on label "True" at bounding box center [490, 207] width 67 height 27
click at [473, 212] on input "True" at bounding box center [468, 208] width 9 height 7
radio input "true"
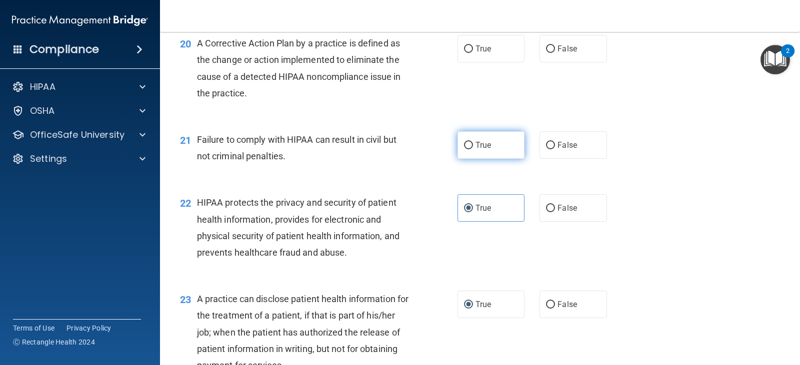
click at [469, 141] on label "True" at bounding box center [490, 144] width 67 height 27
click at [469, 142] on input "True" at bounding box center [468, 145] width 9 height 7
radio input "true"
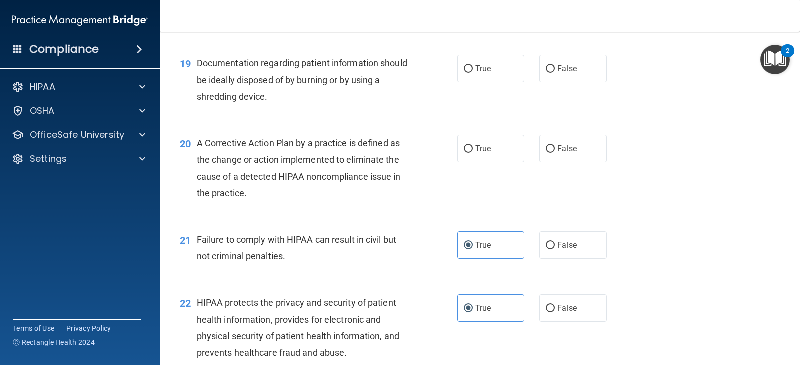
scroll to position [1427, 0]
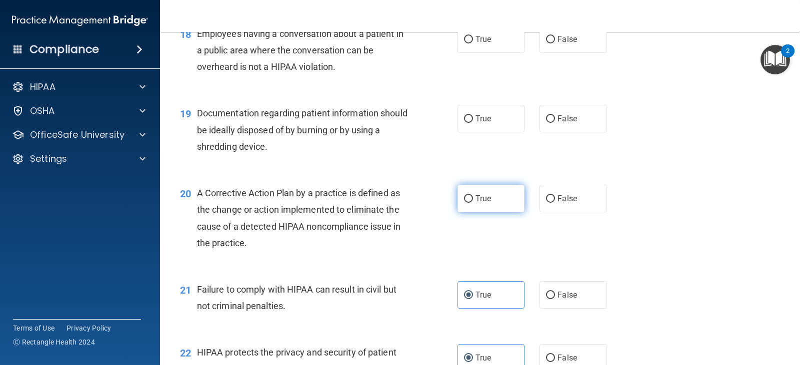
click at [491, 205] on label "True" at bounding box center [490, 198] width 67 height 27
click at [473, 203] on input "True" at bounding box center [468, 198] width 9 height 7
radio input "true"
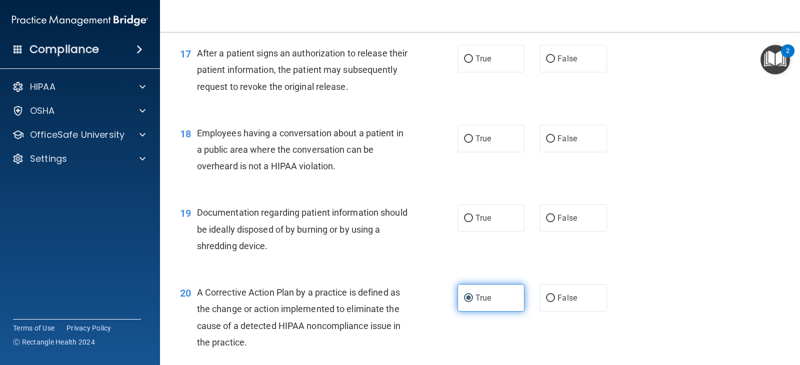
scroll to position [1327, 0]
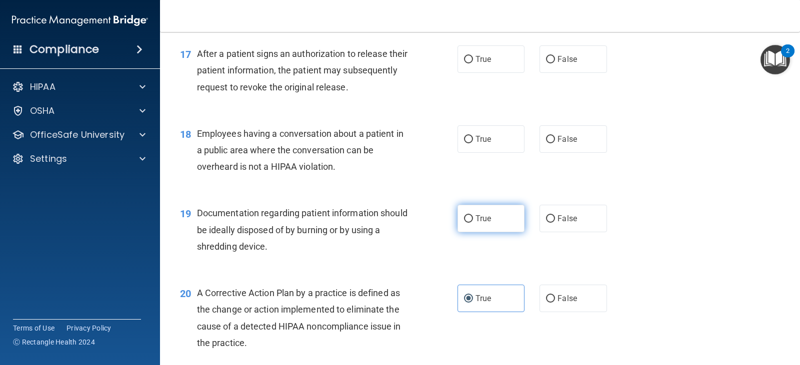
click at [478, 217] on span "True" at bounding box center [482, 218] width 15 height 9
click at [473, 217] on input "True" at bounding box center [468, 218] width 9 height 7
radio input "true"
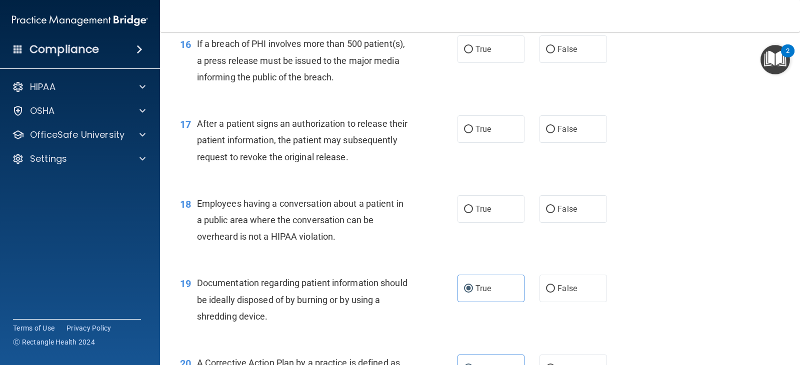
scroll to position [1227, 0]
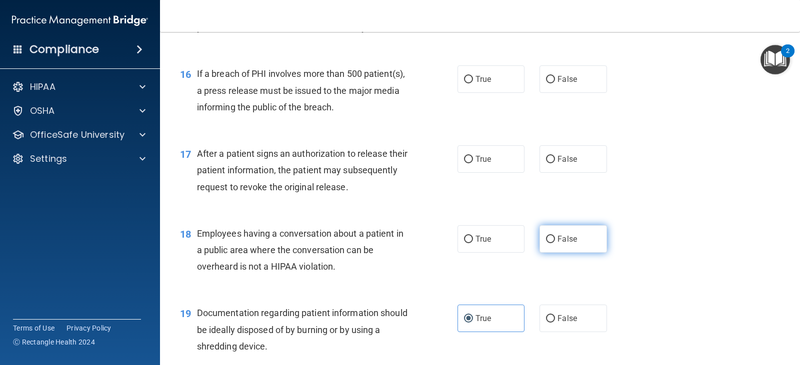
click at [593, 241] on label "False" at bounding box center [572, 238] width 67 height 27
click at [555, 241] on input "False" at bounding box center [550, 239] width 9 height 7
radio input "true"
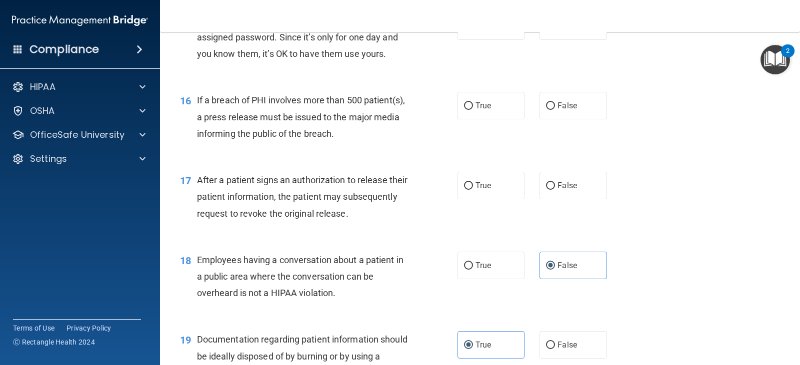
scroll to position [1177, 0]
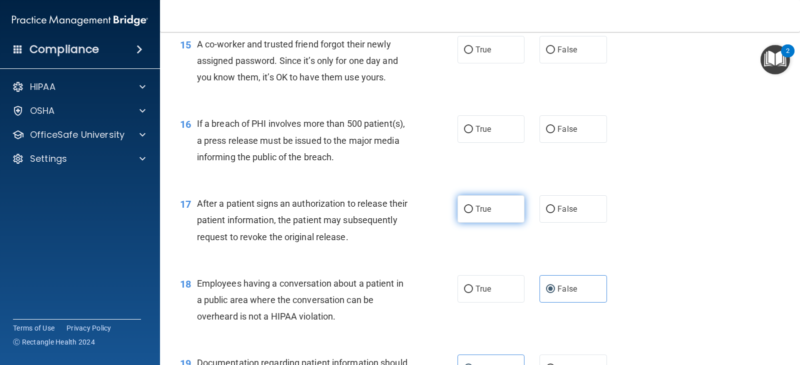
click at [468, 214] on label "True" at bounding box center [490, 208] width 67 height 27
click at [468, 213] on input "True" at bounding box center [468, 209] width 9 height 7
radio input "true"
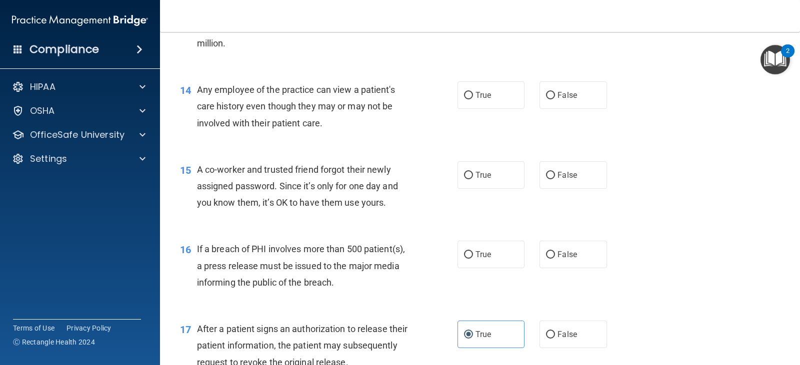
scroll to position [1027, 0]
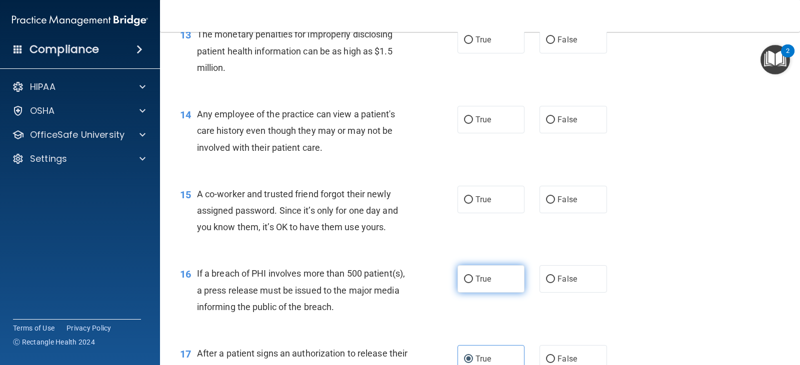
click at [489, 289] on label "True" at bounding box center [490, 278] width 67 height 27
click at [473, 283] on input "True" at bounding box center [468, 279] width 9 height 7
radio input "true"
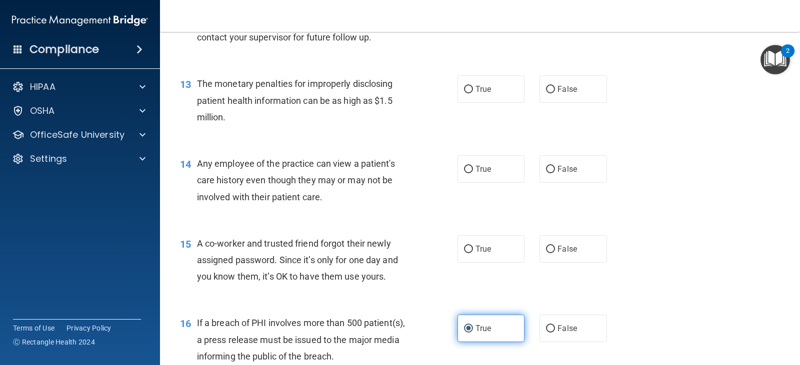
scroll to position [977, 0]
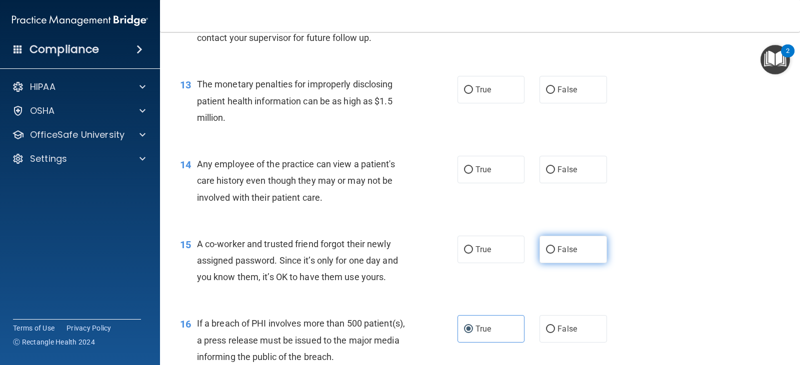
click at [549, 247] on input "False" at bounding box center [550, 249] width 9 height 7
radio input "true"
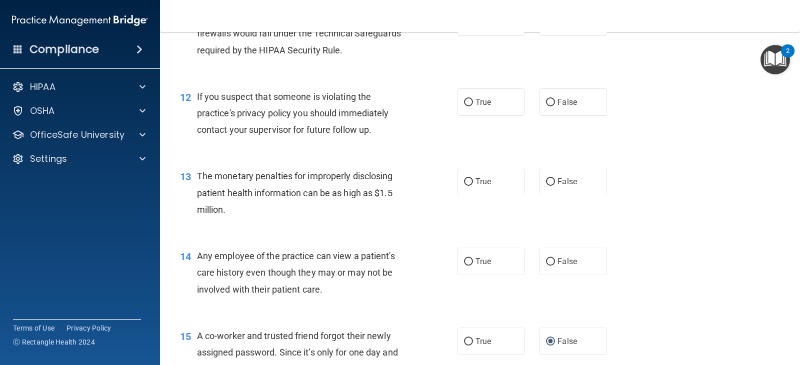
scroll to position [877, 0]
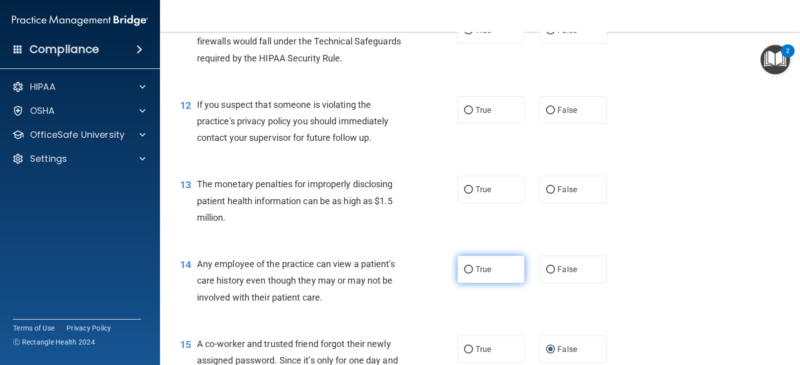
click at [461, 265] on label "True" at bounding box center [490, 269] width 67 height 27
click at [464, 266] on input "True" at bounding box center [468, 269] width 9 height 7
radio input "true"
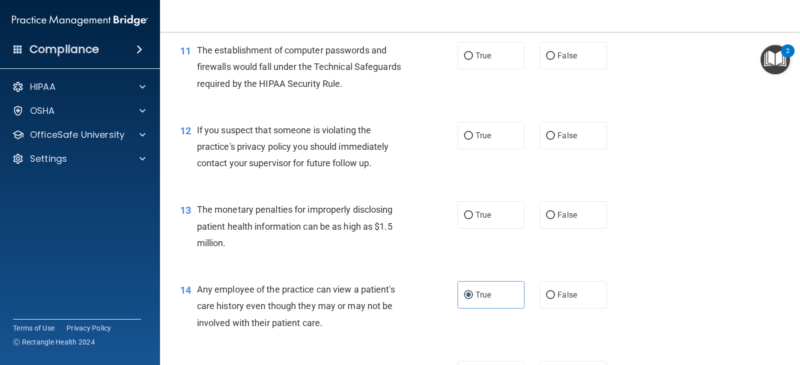
scroll to position [827, 0]
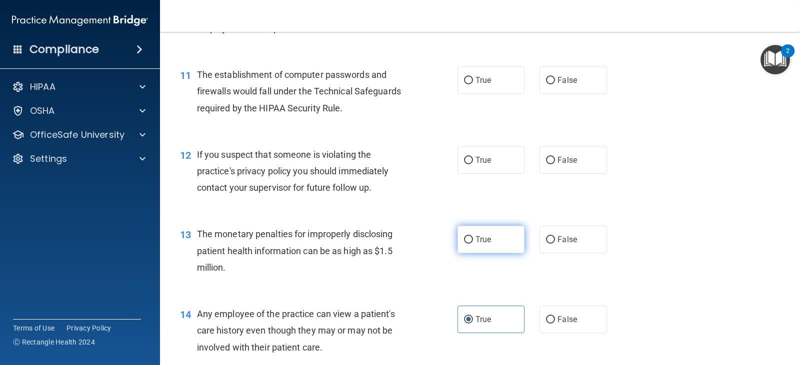
click at [496, 243] on label "True" at bounding box center [490, 239] width 67 height 27
click at [473, 243] on input "True" at bounding box center [468, 239] width 9 height 7
radio input "true"
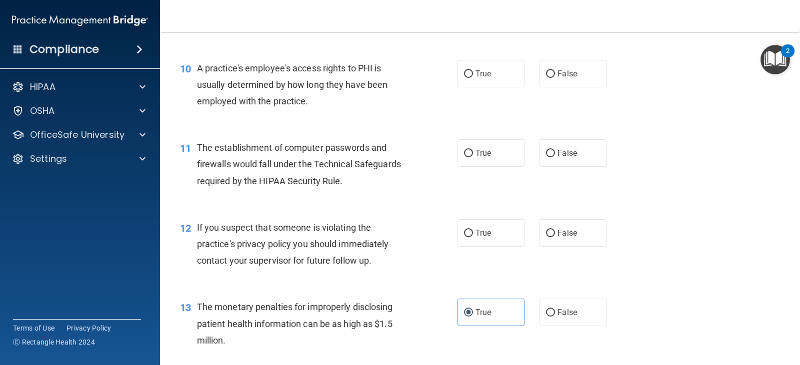
scroll to position [727, 0]
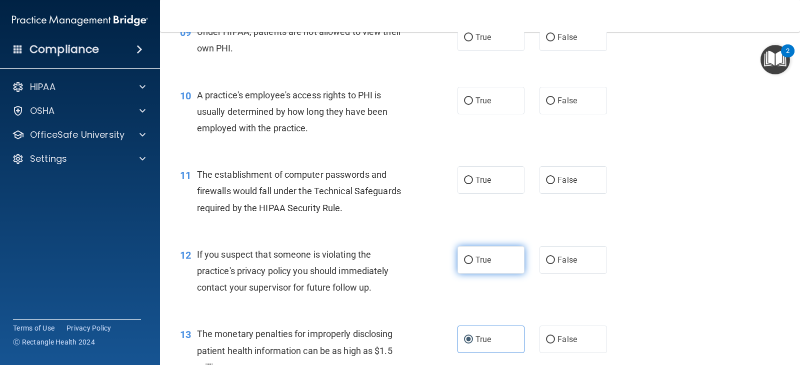
click at [479, 261] on span "True" at bounding box center [482, 259] width 15 height 9
click at [473, 261] on input "True" at bounding box center [468, 260] width 9 height 7
radio input "true"
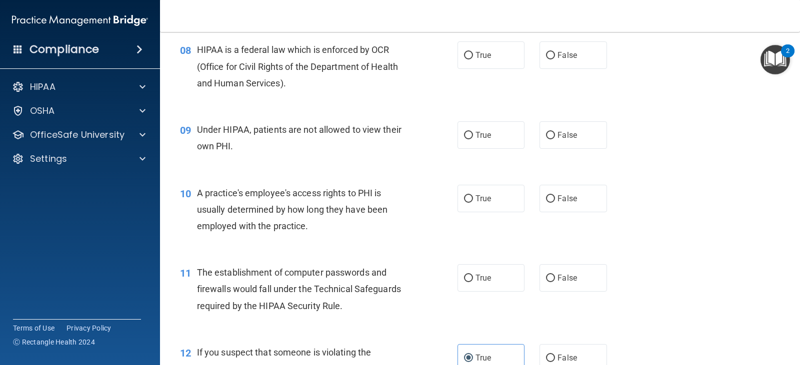
scroll to position [627, 0]
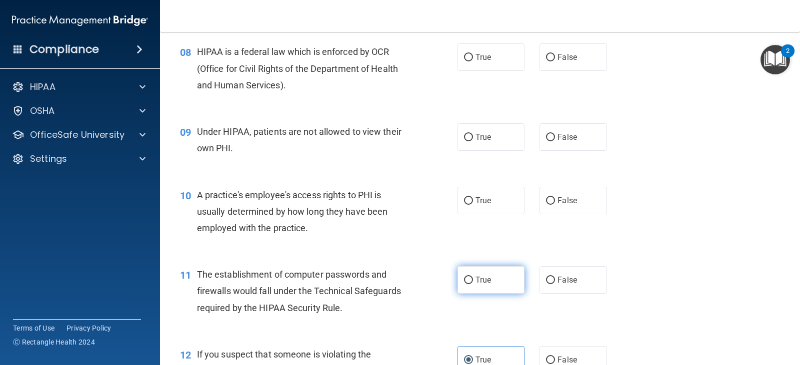
click at [471, 278] on label "True" at bounding box center [490, 279] width 67 height 27
click at [471, 278] on input "True" at bounding box center [468, 280] width 9 height 7
radio input "true"
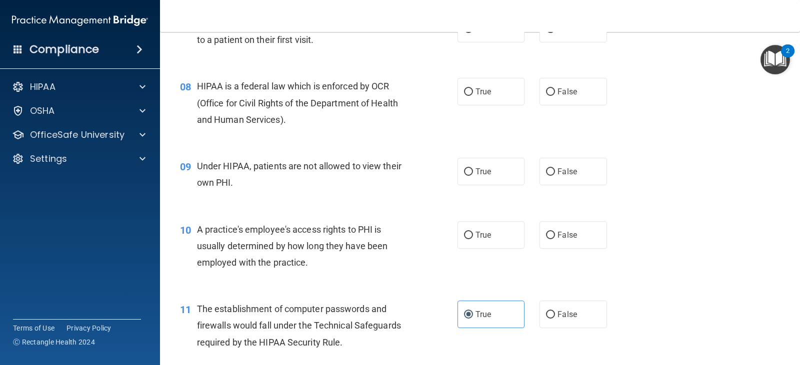
scroll to position [577, 0]
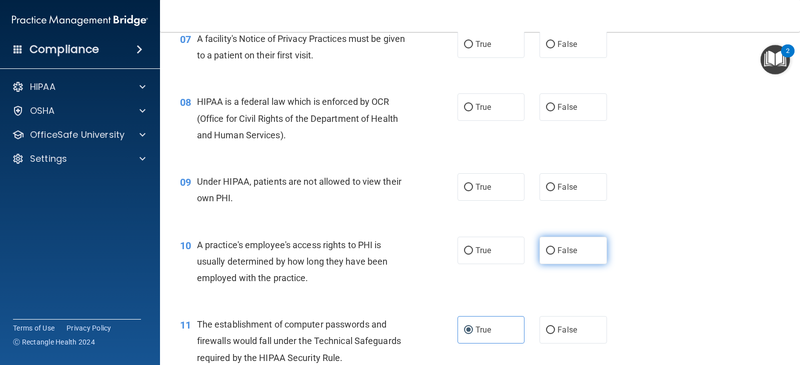
click at [562, 252] on span "False" at bounding box center [566, 250] width 19 height 9
click at [555, 252] on input "False" at bounding box center [550, 250] width 9 height 7
radio input "true"
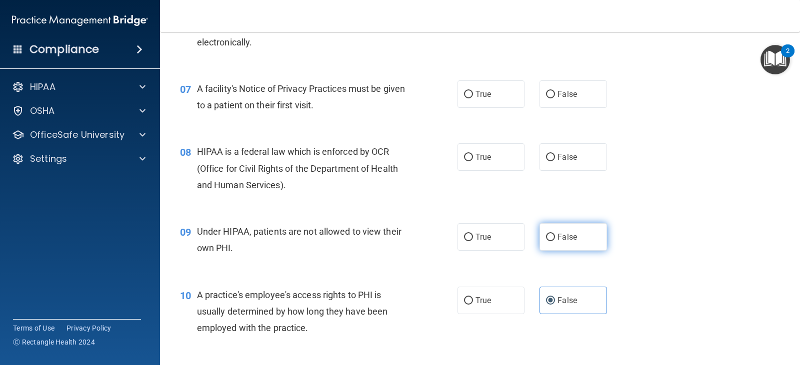
click at [571, 236] on span "False" at bounding box center [566, 236] width 19 height 9
click at [555, 236] on input "False" at bounding box center [550, 237] width 9 height 7
radio input "true"
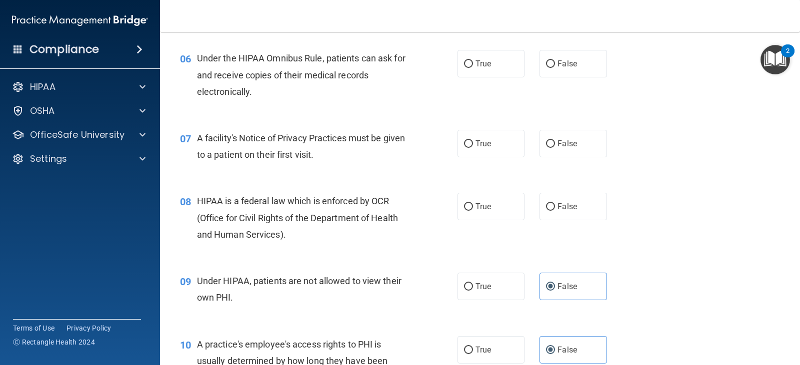
scroll to position [477, 0]
click at [504, 211] on label "True" at bounding box center [490, 206] width 67 height 27
click at [473, 211] on input "True" at bounding box center [468, 207] width 9 height 7
radio input "true"
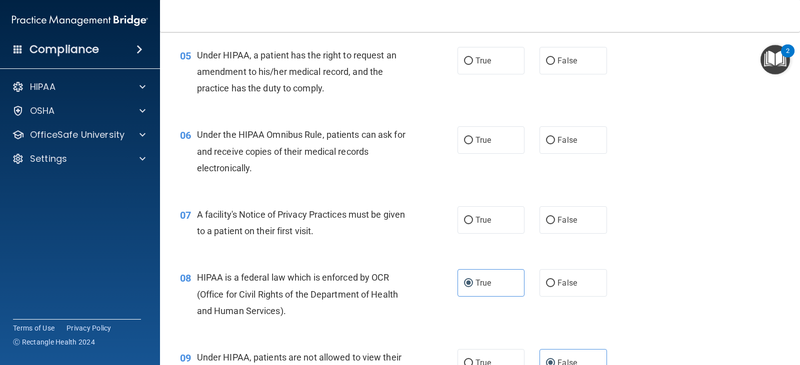
scroll to position [377, 0]
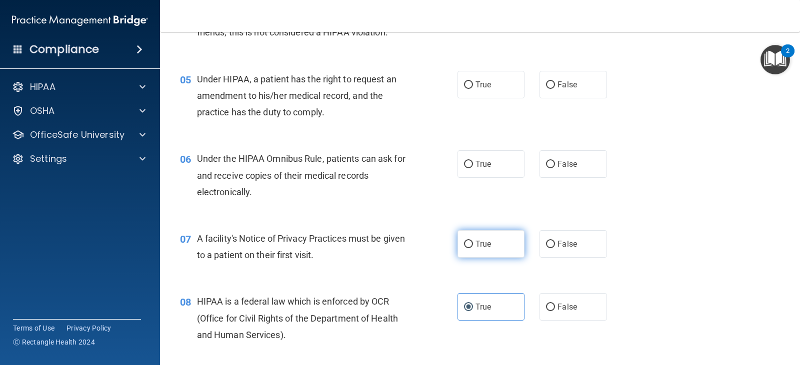
click at [497, 245] on label "True" at bounding box center [490, 243] width 67 height 27
click at [473, 245] on input "True" at bounding box center [468, 244] width 9 height 7
radio input "true"
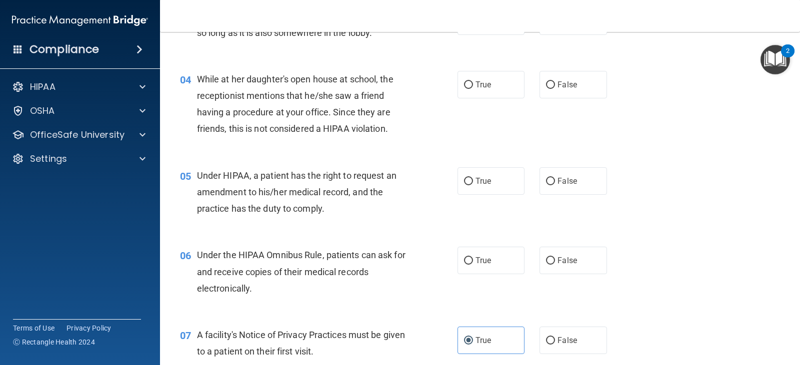
scroll to position [277, 0]
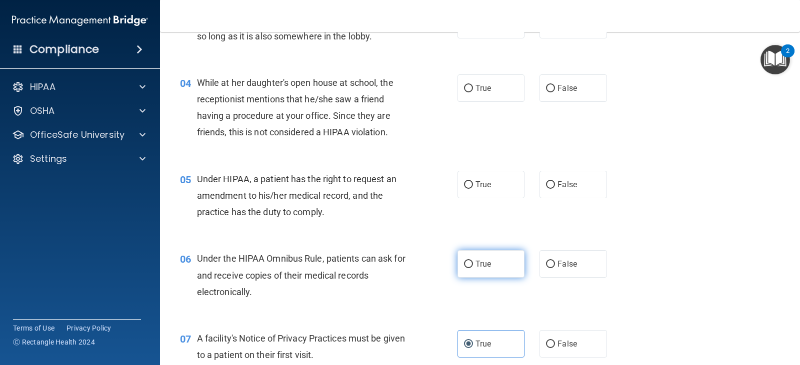
click at [470, 273] on label "True" at bounding box center [490, 263] width 67 height 27
click at [470, 268] on input "True" at bounding box center [468, 264] width 9 height 7
radio input "true"
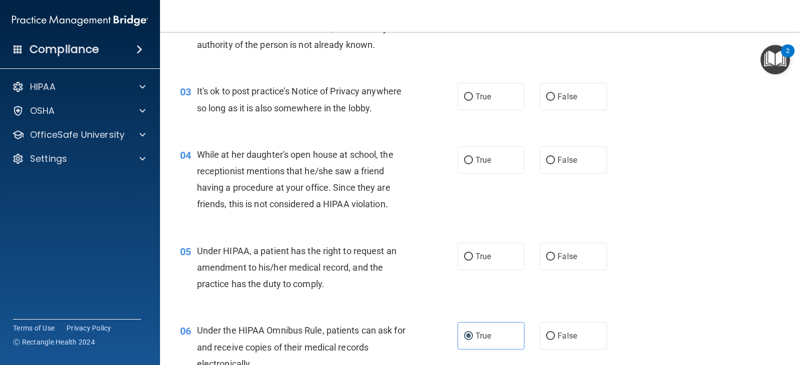
scroll to position [227, 0]
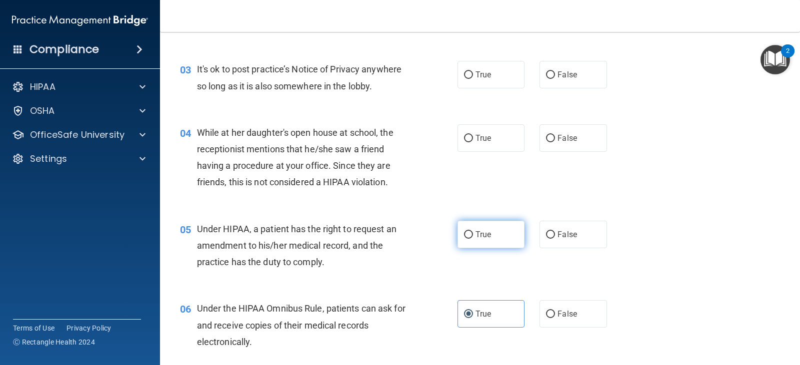
click at [474, 246] on label "True" at bounding box center [490, 234] width 67 height 27
click at [473, 239] on input "True" at bounding box center [468, 234] width 9 height 7
radio input "true"
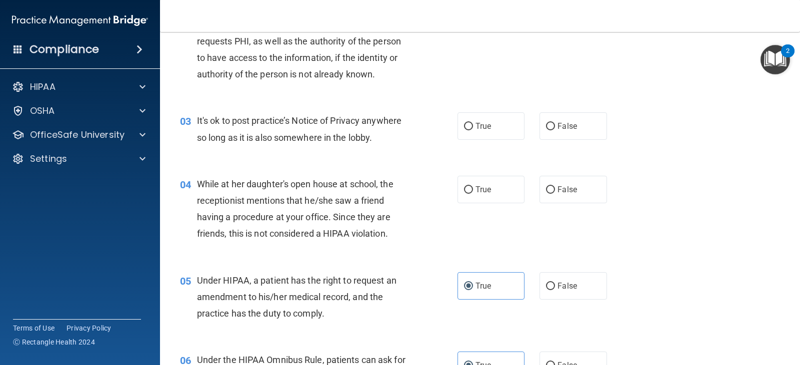
scroll to position [127, 0]
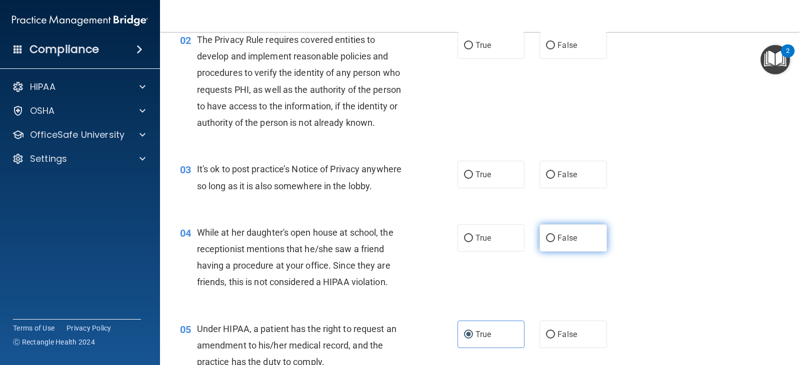
click at [551, 237] on label "False" at bounding box center [572, 237] width 67 height 27
click at [551, 237] on input "False" at bounding box center [550, 238] width 9 height 7
radio input "true"
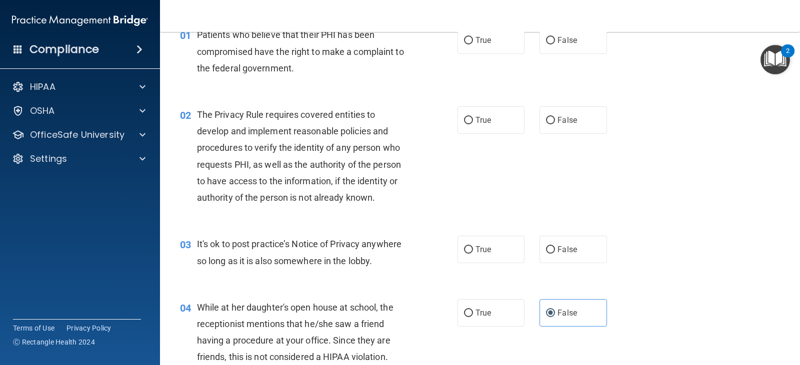
scroll to position [27, 0]
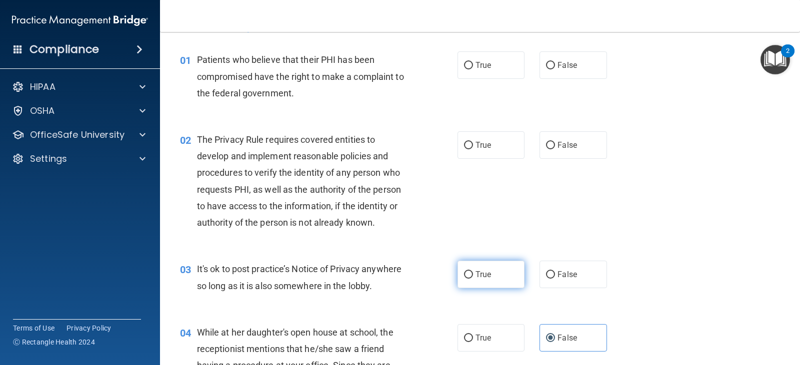
click at [467, 271] on input "True" at bounding box center [468, 274] width 9 height 7
radio input "true"
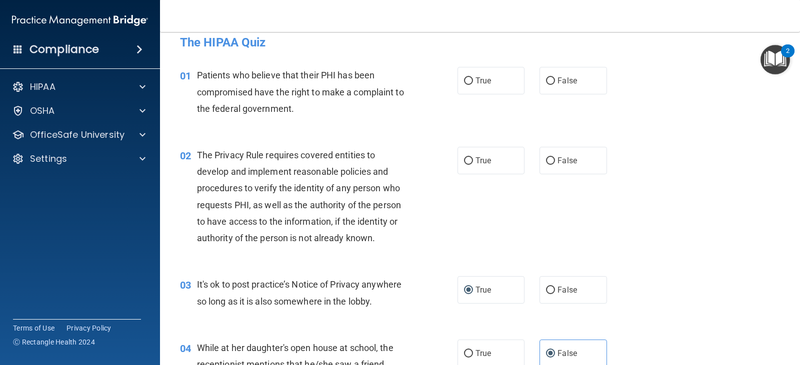
scroll to position [0, 0]
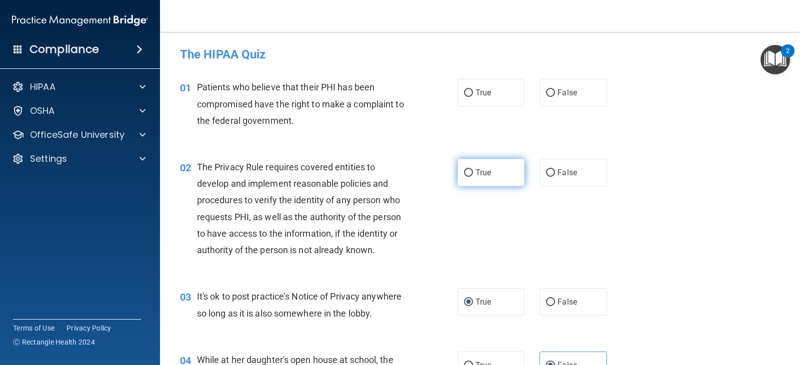
click at [475, 172] on span "True" at bounding box center [482, 172] width 15 height 9
click at [473, 172] on input "True" at bounding box center [468, 172] width 9 height 7
radio input "true"
click at [476, 99] on label "True" at bounding box center [490, 92] width 67 height 27
click at [473, 97] on input "True" at bounding box center [468, 92] width 9 height 7
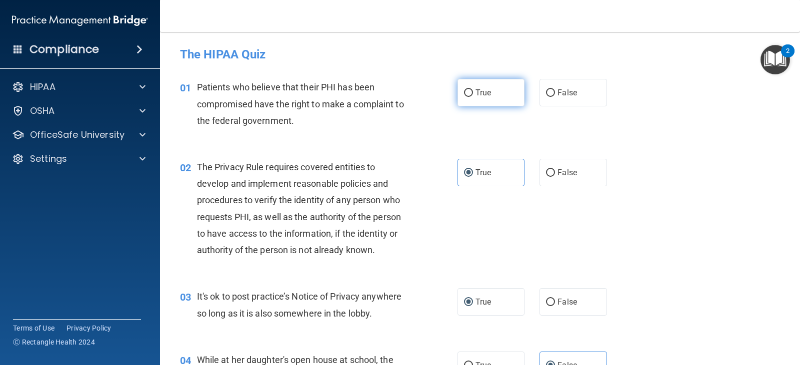
radio input "true"
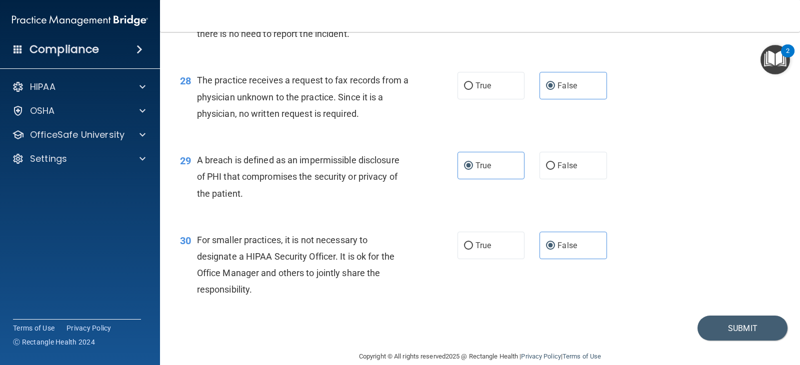
scroll to position [2277, 0]
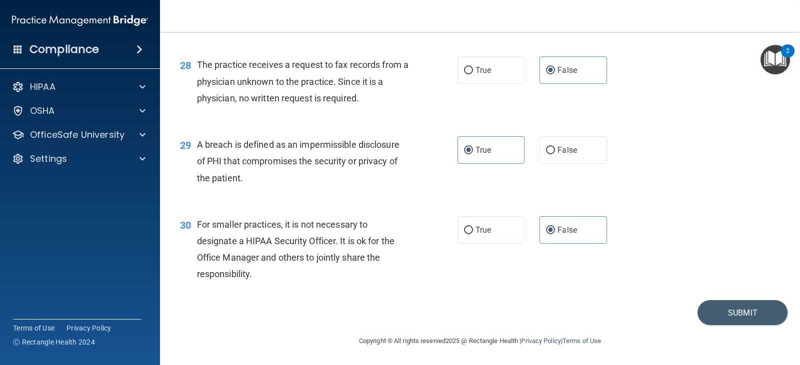
click at [725, 325] on footer "Copyright © All rights reserved 2025 @ Rectangle Health | Privacy Policy | Term…" at bounding box center [480, 340] width 600 height 30
click at [724, 313] on button "Submit" at bounding box center [742, 312] width 90 height 25
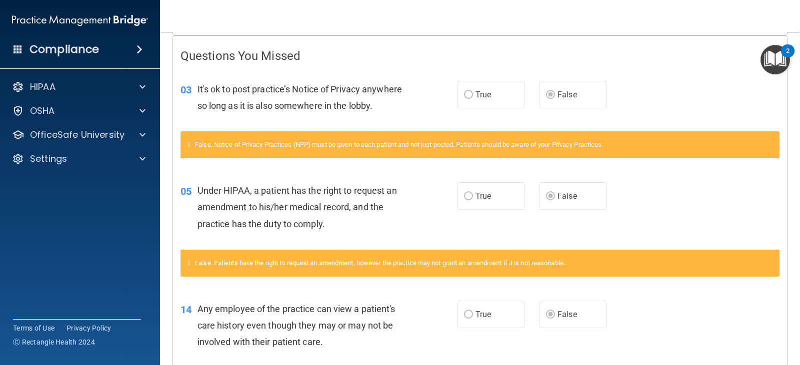
scroll to position [150, 0]
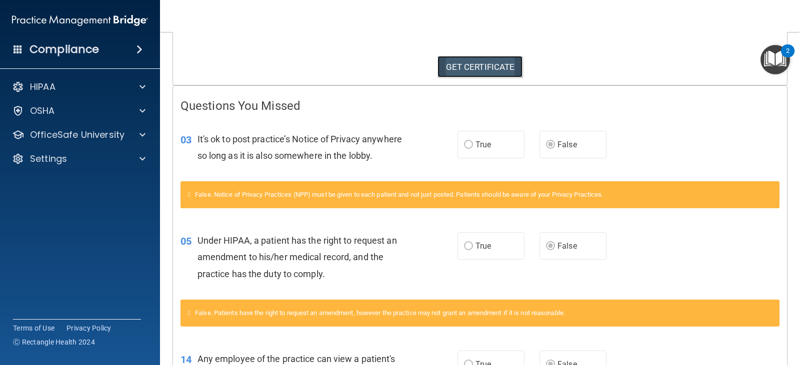
click at [474, 64] on link "GET CERTIFICATE" at bounding box center [479, 67] width 85 height 22
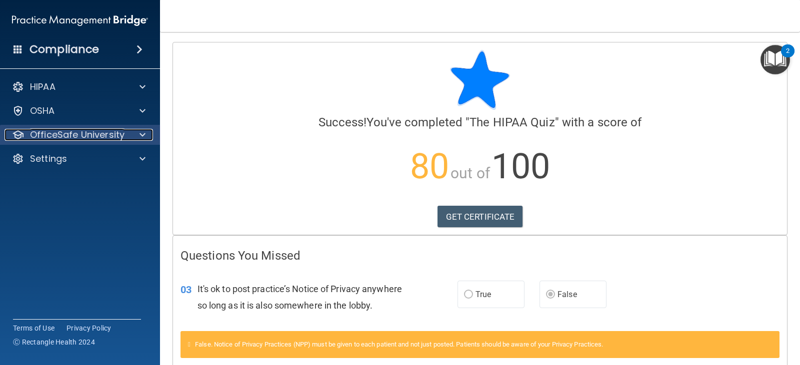
click at [97, 136] on p "OfficeSafe University" at bounding box center [77, 135] width 94 height 12
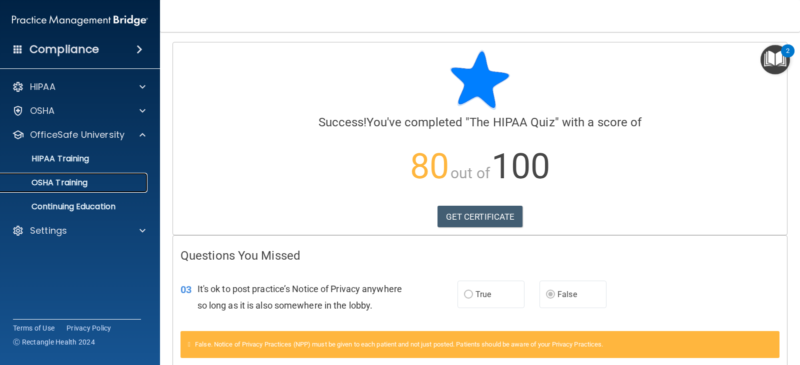
click at [85, 179] on p "OSHA Training" at bounding box center [46, 183] width 81 height 10
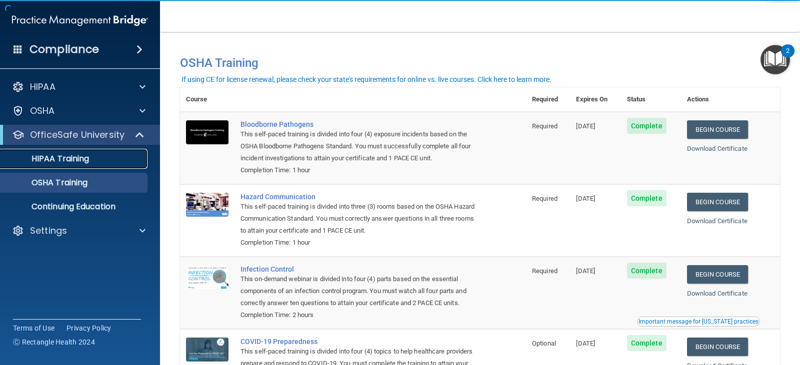
click at [45, 157] on p "HIPAA Training" at bounding box center [47, 159] width 82 height 10
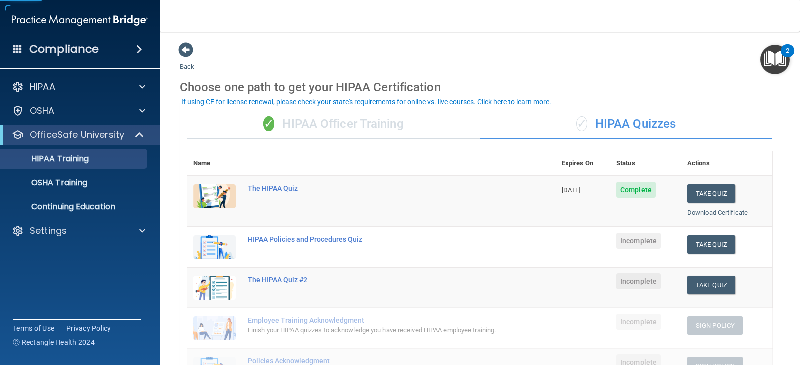
click at [596, 117] on div "✓ HIPAA Quizzes" at bounding box center [626, 124] width 292 height 30
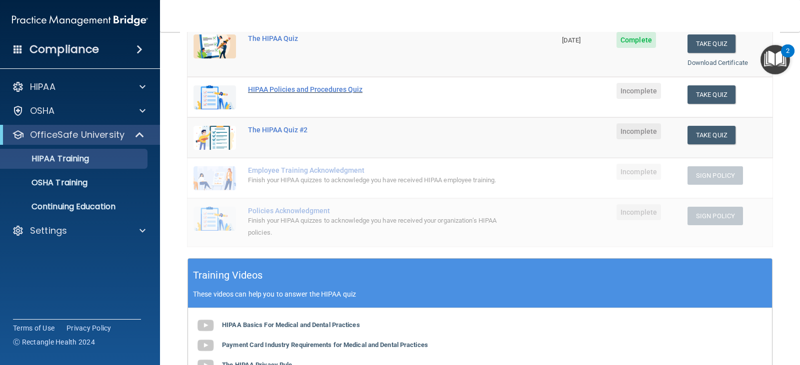
scroll to position [250, 0]
